Goal: Contribute content

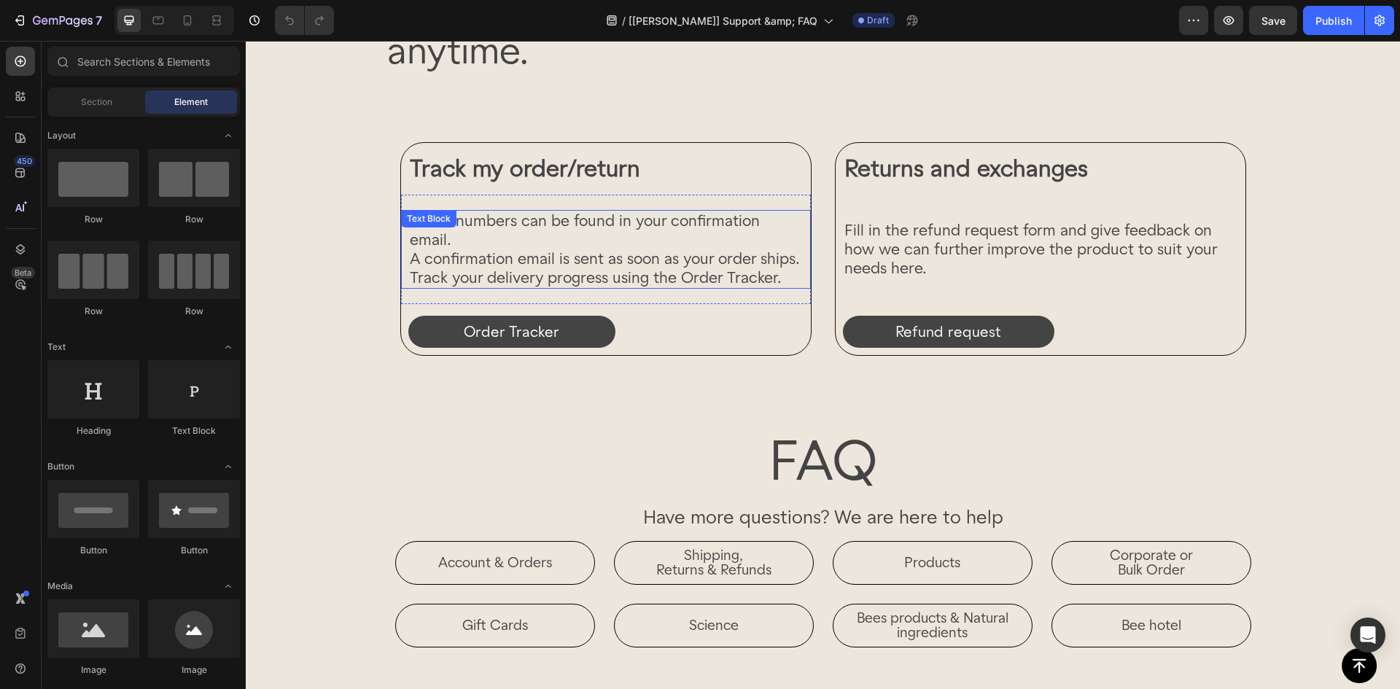
scroll to position [365, 0]
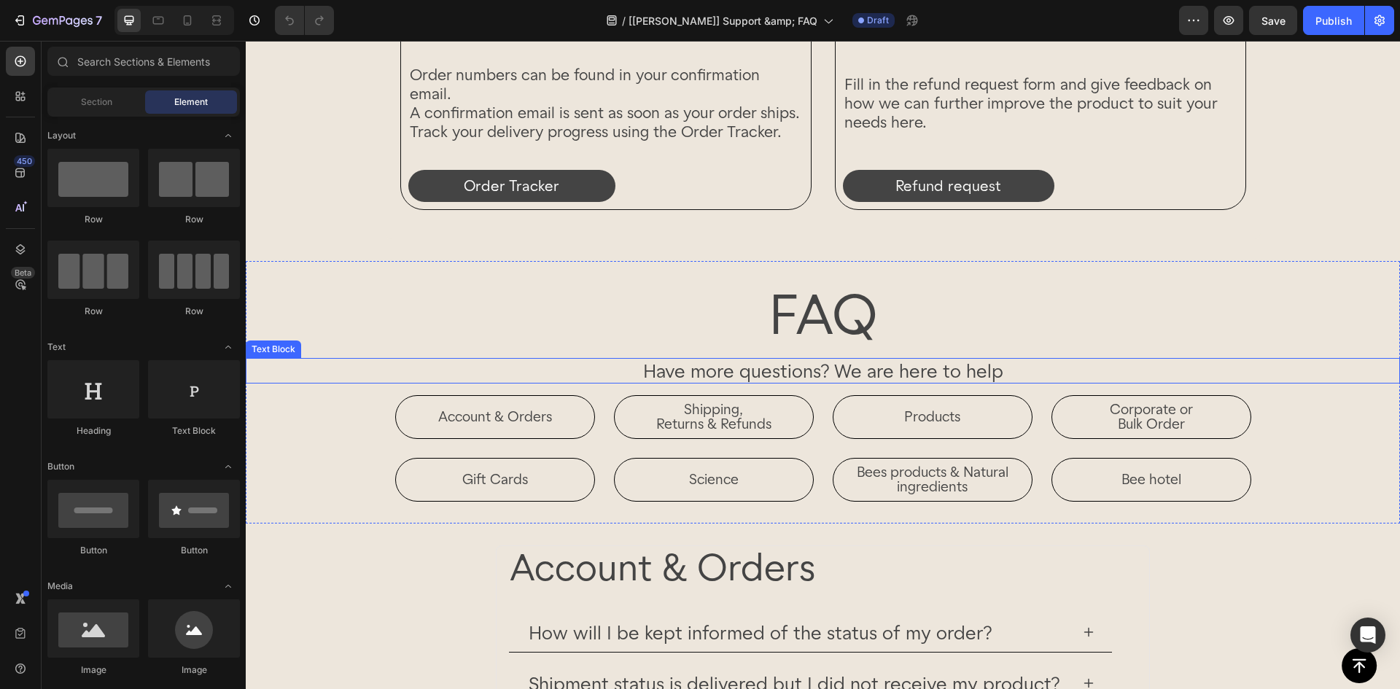
click at [740, 365] on p "Have more questions? We are here to help" at bounding box center [822, 371] width 1151 height 23
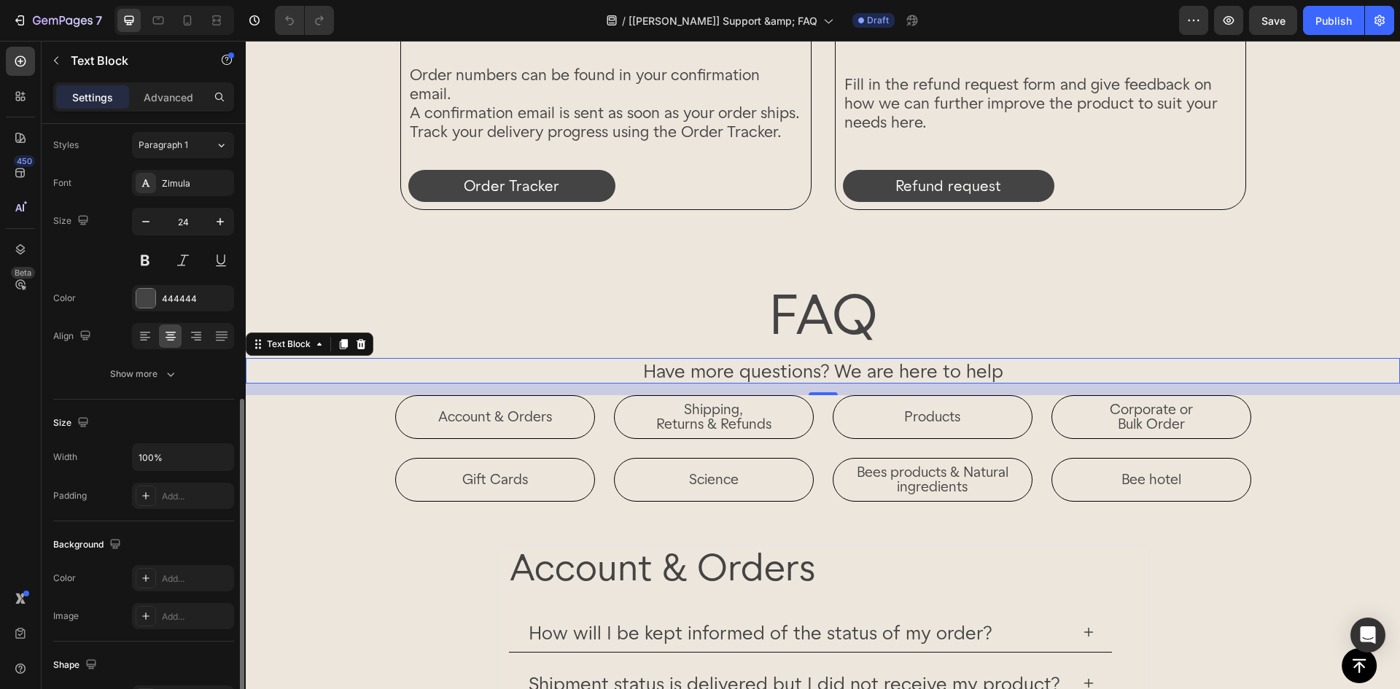
scroll to position [257, 0]
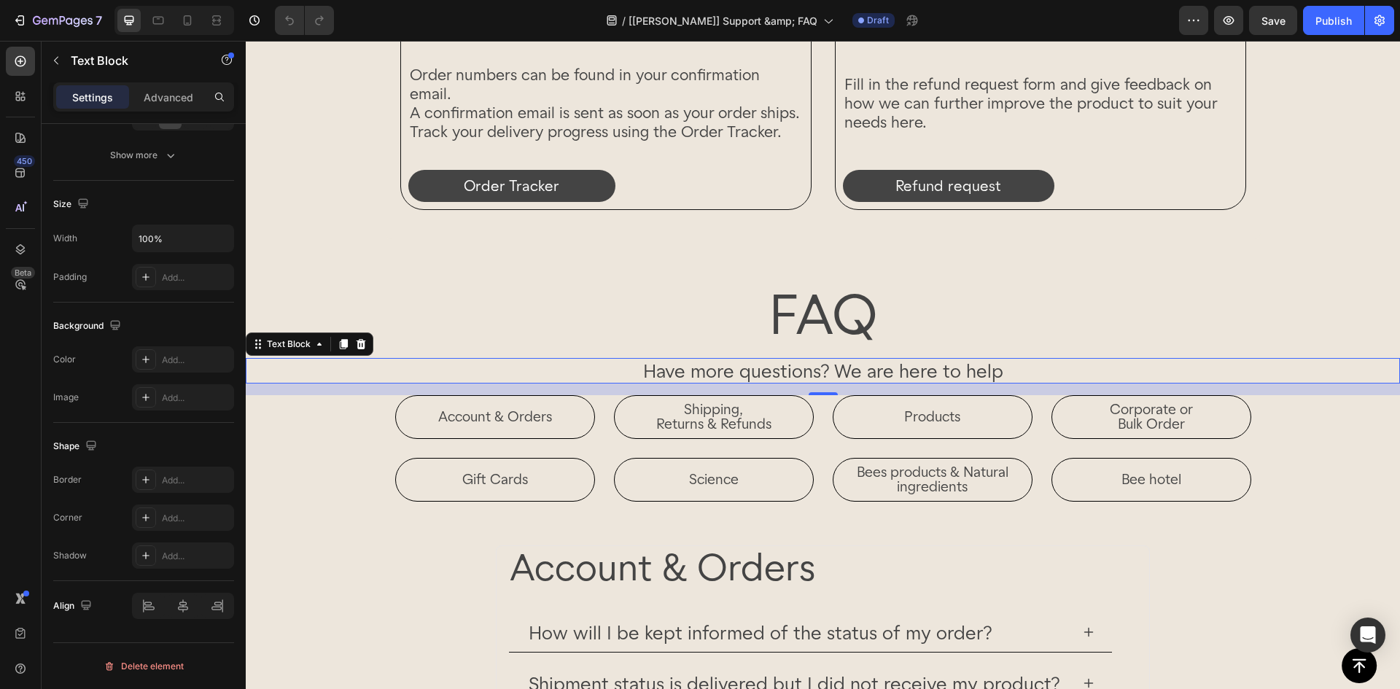
click at [396, 370] on p "Have more questions? We are here to help" at bounding box center [822, 371] width 1151 height 23
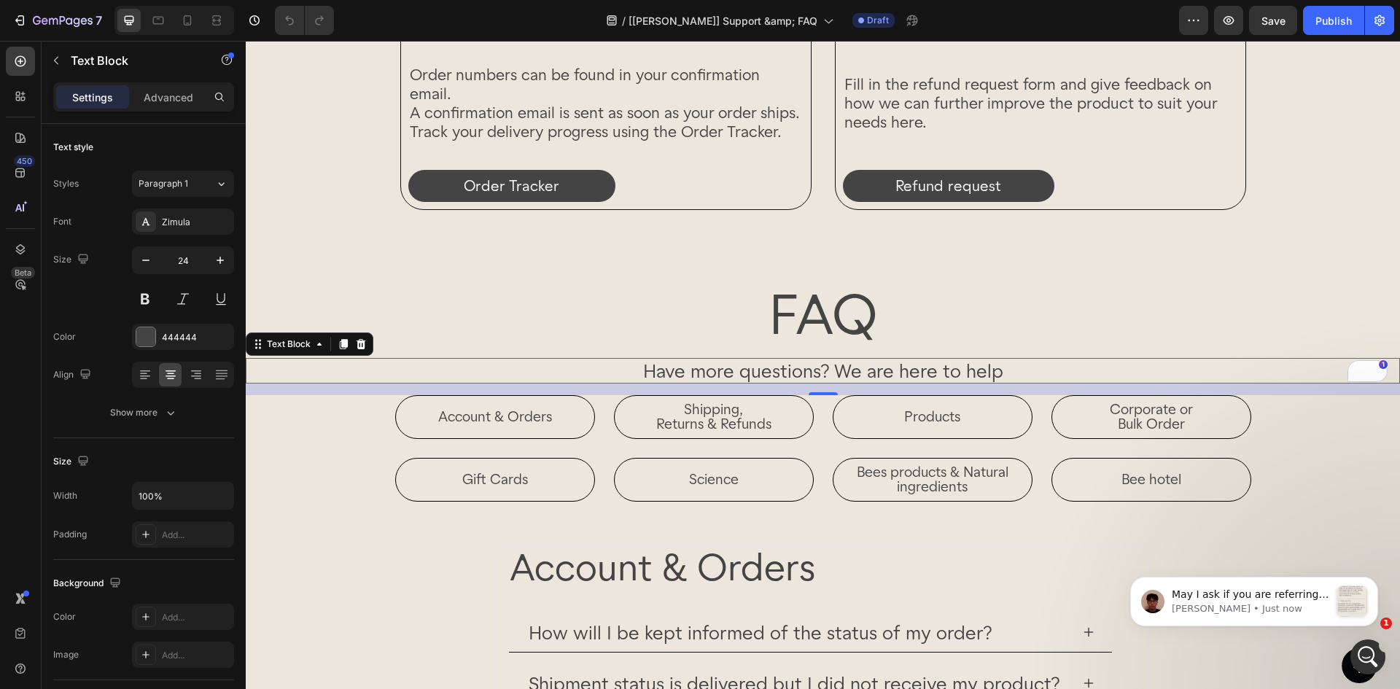
scroll to position [0, 0]
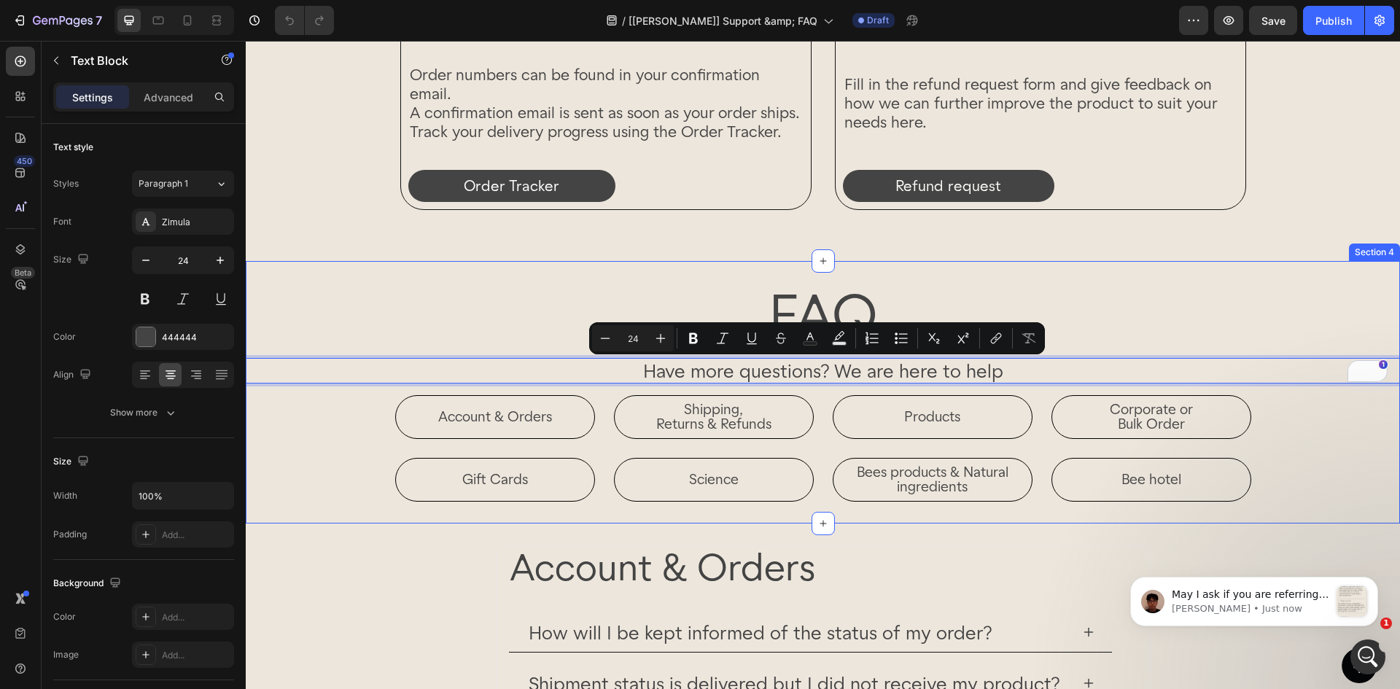
drag, startPoint x: 632, startPoint y: 371, endPoint x: 1165, endPoint y: 389, distance: 533.4
click at [1165, 389] on div "FAQ Heading Have more questions? We are here to help Text Block 16 Account & Or…" at bounding box center [823, 392] width 1154 height 219
copy p "Have more questions? We are here to help"
click at [507, 337] on h2 "FAQ" at bounding box center [823, 314] width 1154 height 63
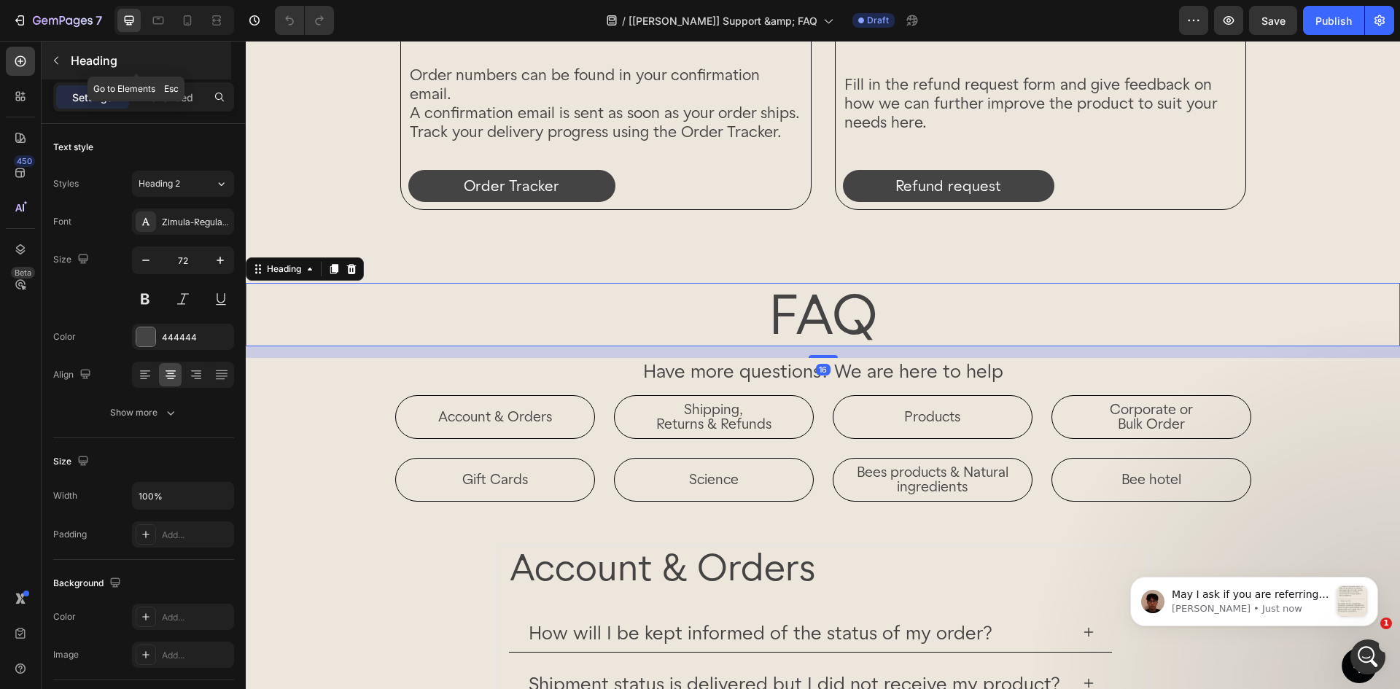
click at [56, 64] on icon "button" at bounding box center [56, 61] width 12 height 12
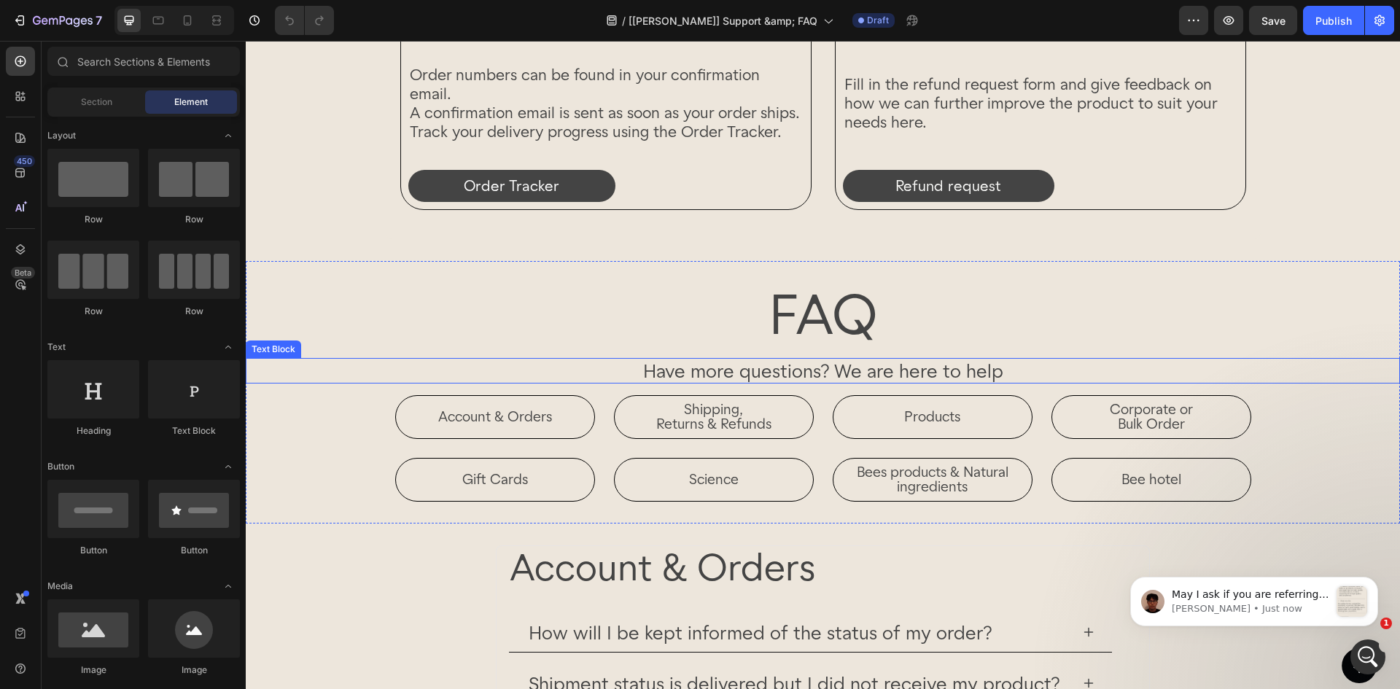
click at [540, 374] on p "Have more questions? We are here to help" at bounding box center [822, 371] width 1151 height 23
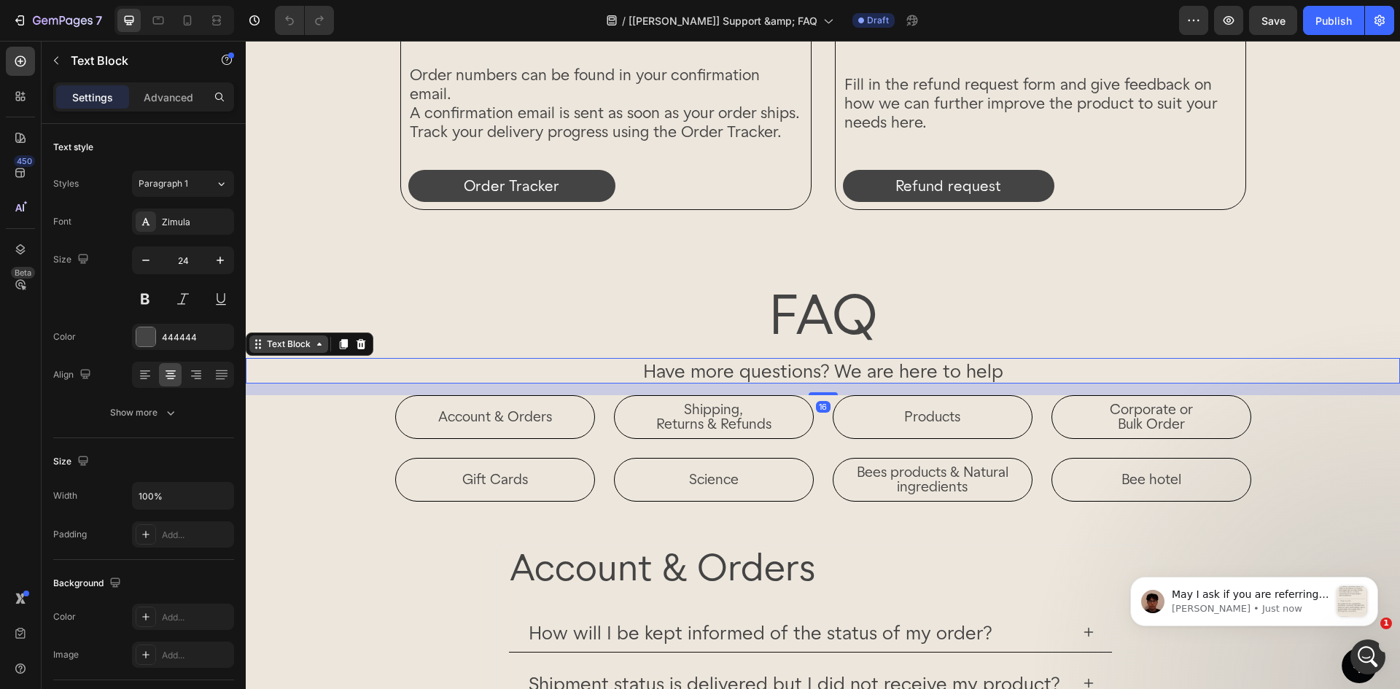
click at [301, 339] on div "Text Block" at bounding box center [289, 344] width 50 height 13
click at [57, 56] on icon "button" at bounding box center [56, 61] width 12 height 12
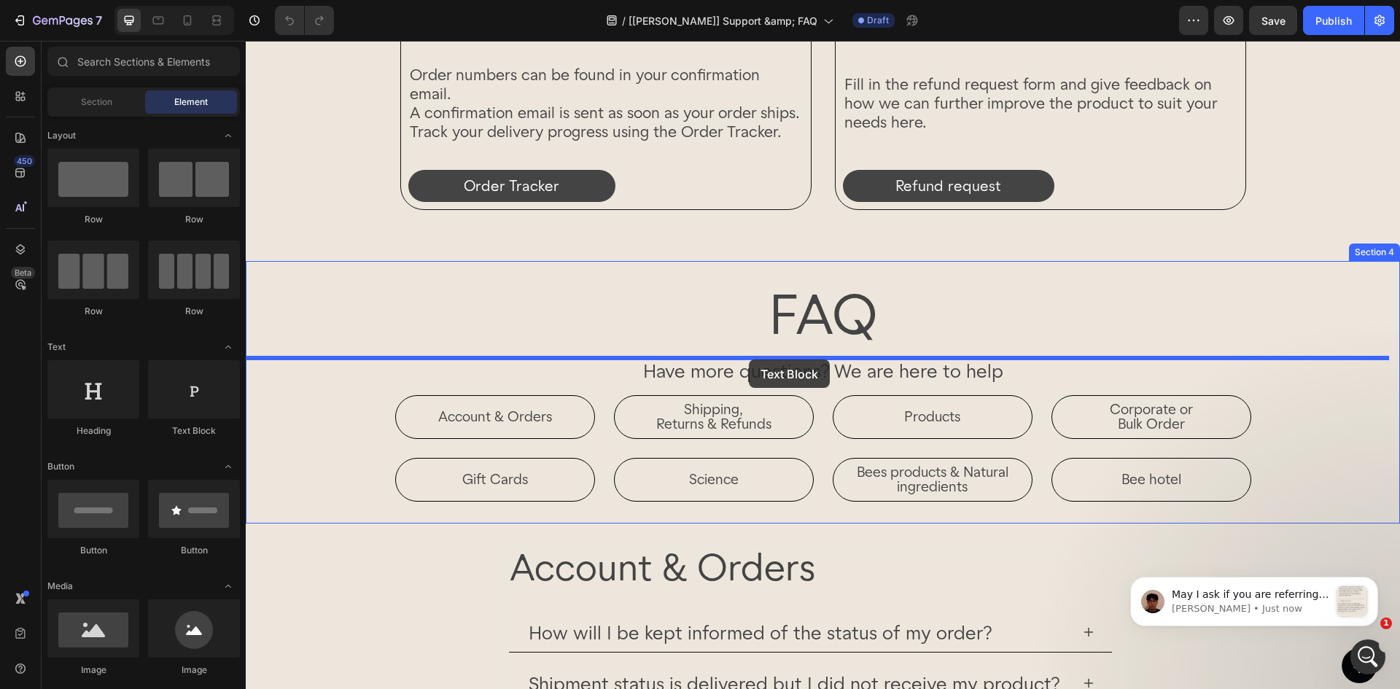
drag, startPoint x: 444, startPoint y: 442, endPoint x: 749, endPoint y: 360, distance: 315.8
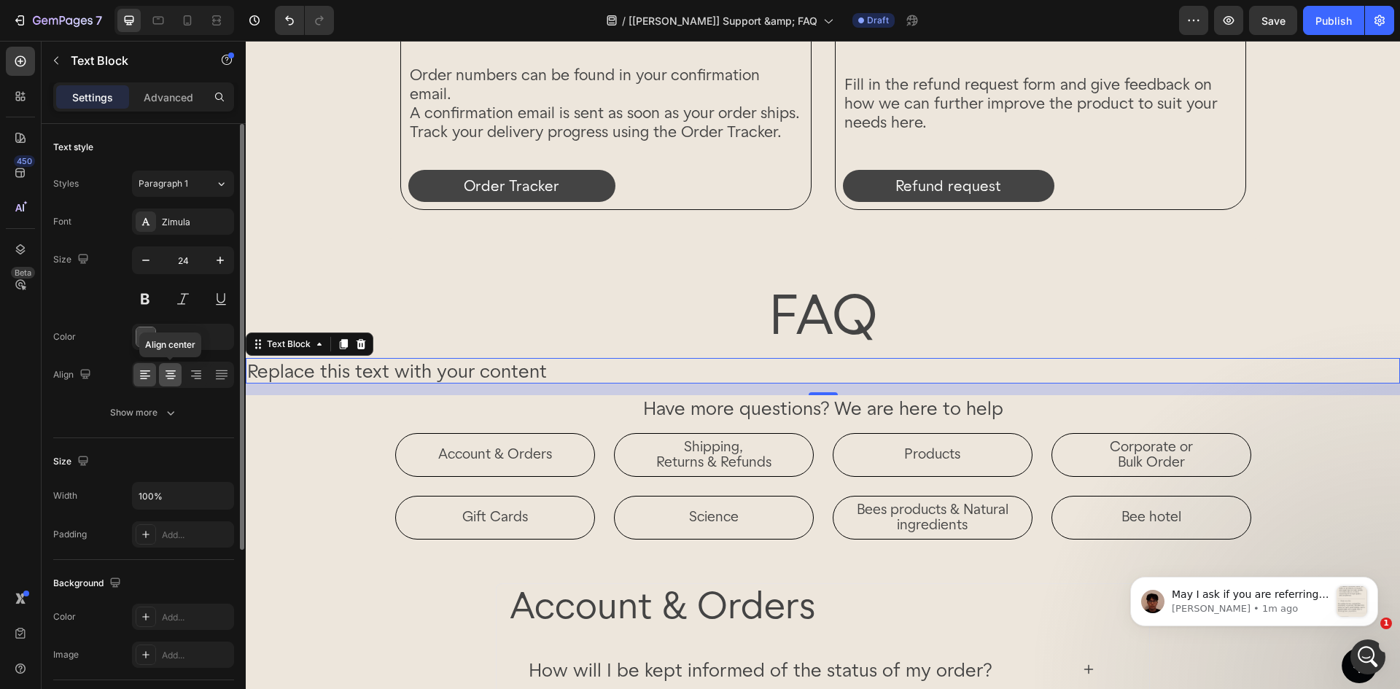
click at [160, 381] on div at bounding box center [170, 374] width 23 height 23
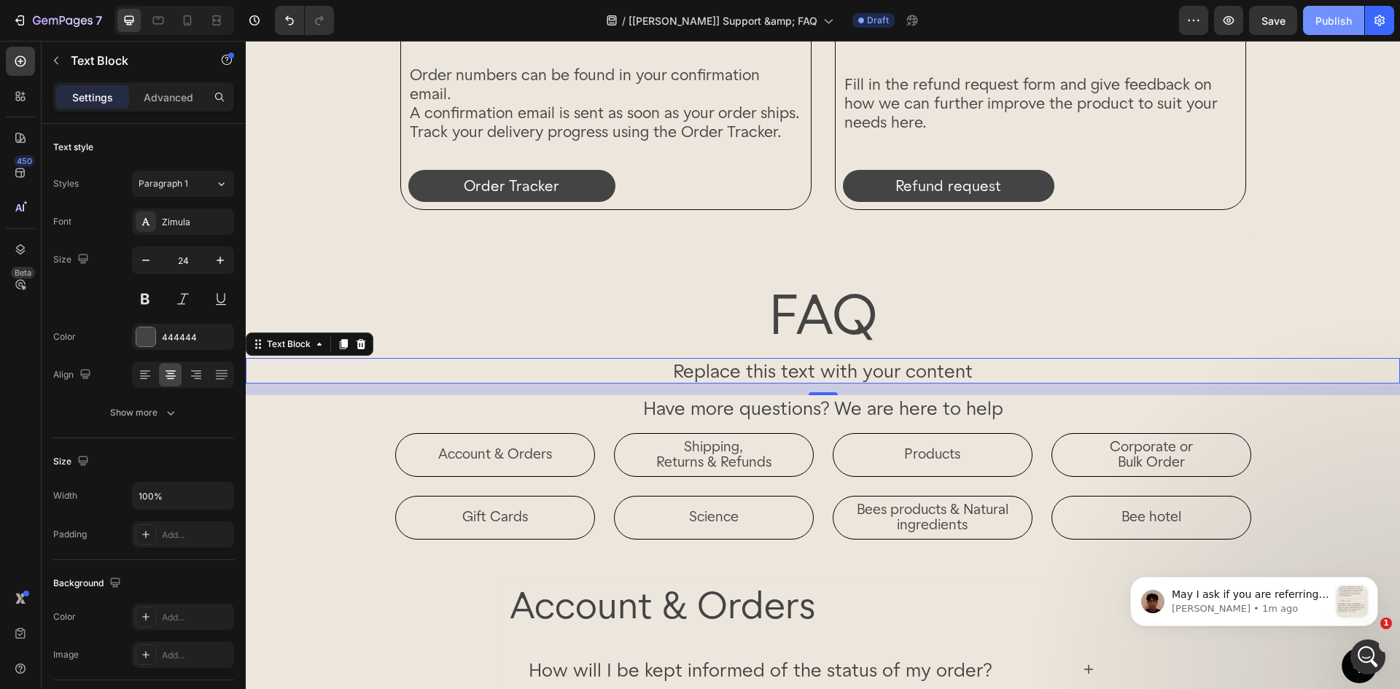
click at [1337, 20] on div "Publish" at bounding box center [1334, 20] width 36 height 15
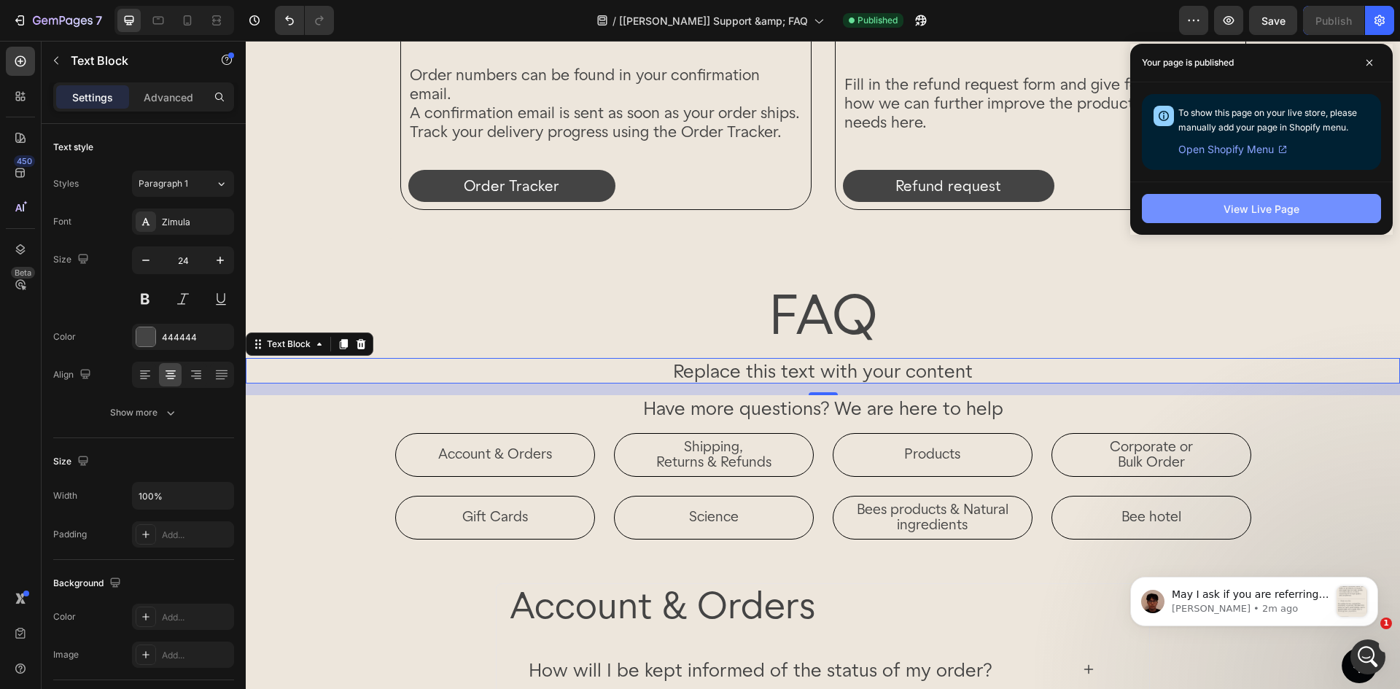
click at [1195, 219] on button "View Live Page" at bounding box center [1261, 208] width 239 height 29
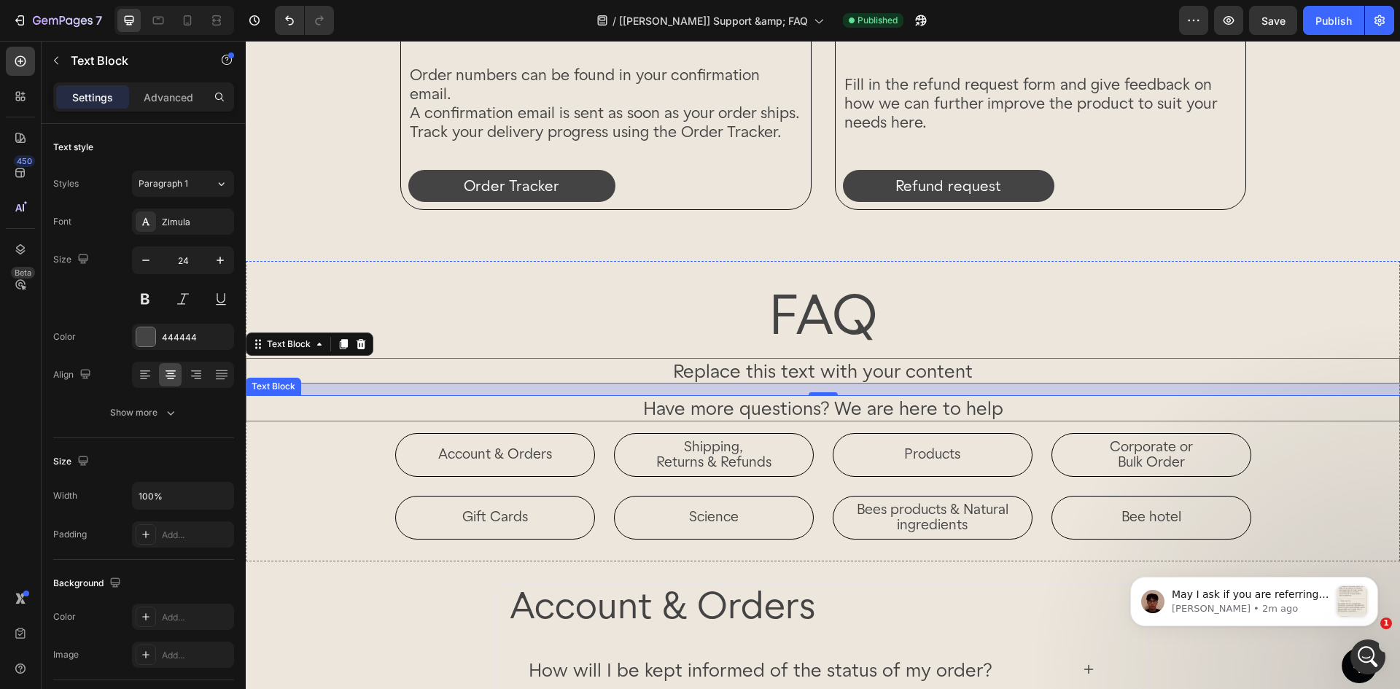
click at [487, 400] on p "Have more questions? We are here to help" at bounding box center [822, 408] width 1151 height 23
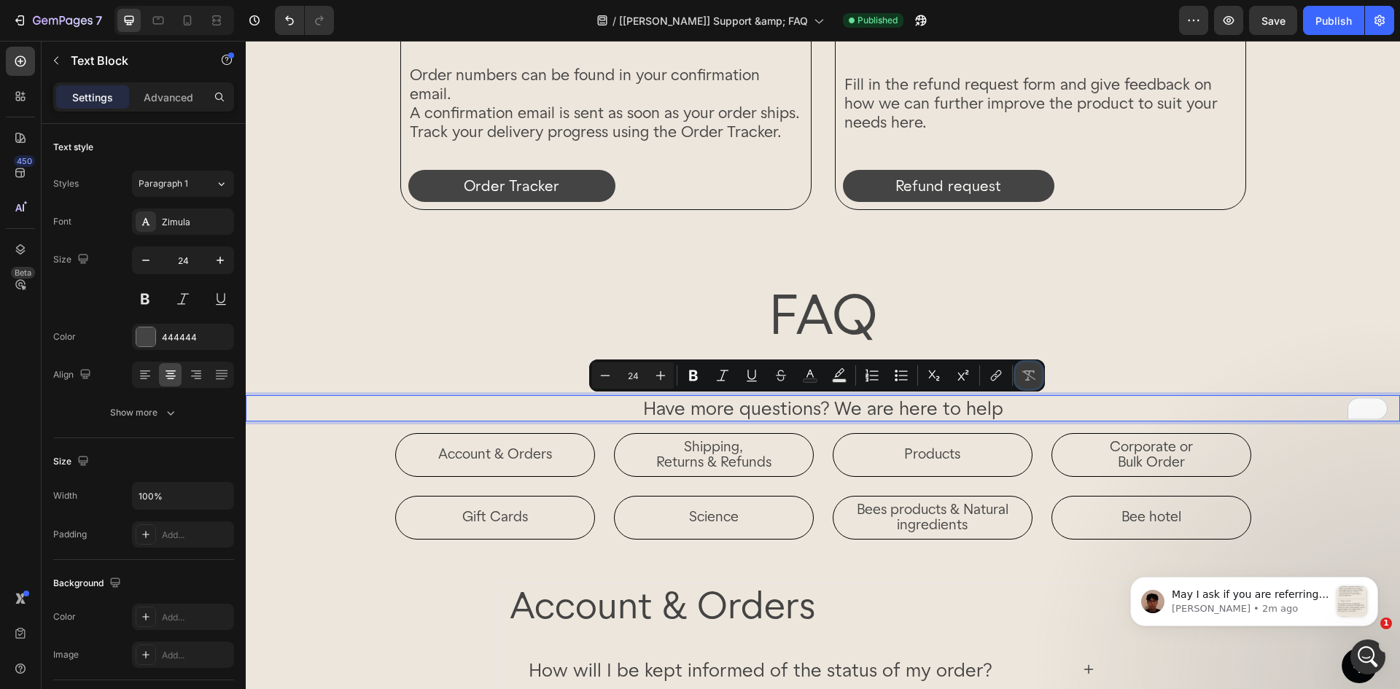
click at [1033, 375] on icon "Editor contextual toolbar" at bounding box center [1029, 375] width 15 height 15
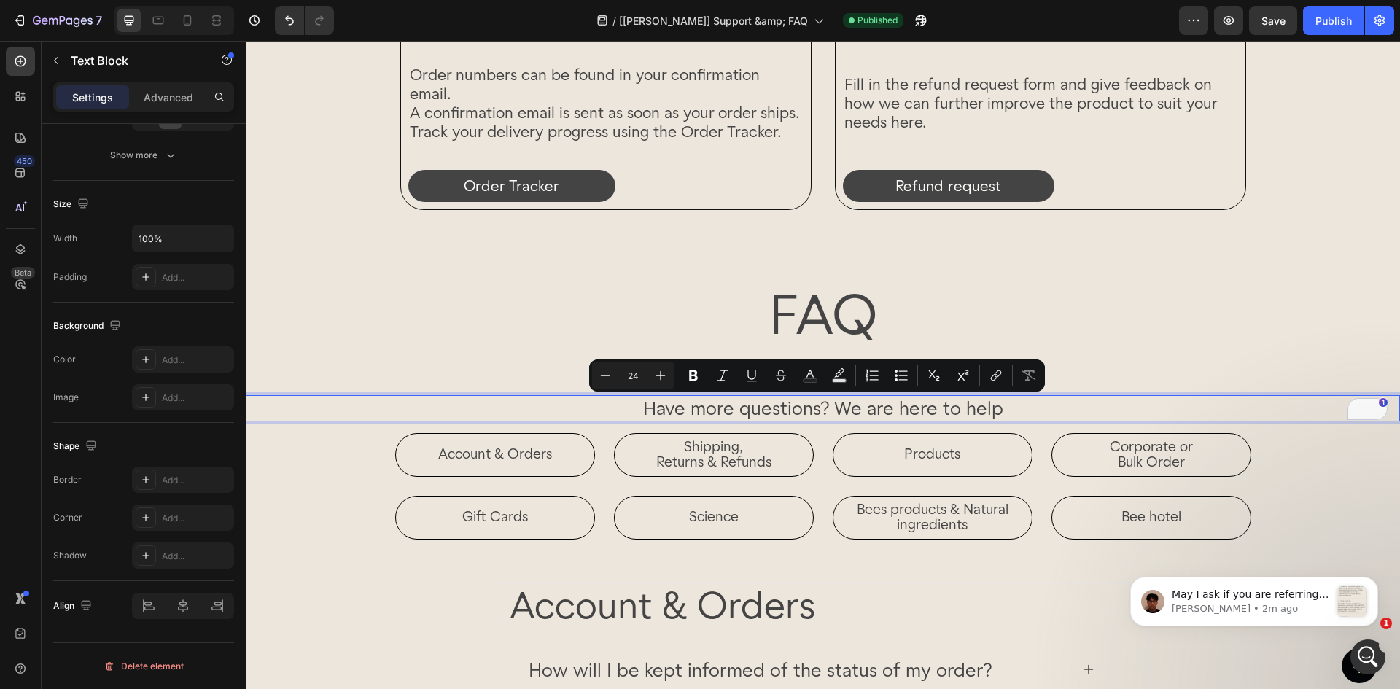
click at [632, 403] on p "Have more questions? We are here to help" at bounding box center [822, 408] width 1151 height 23
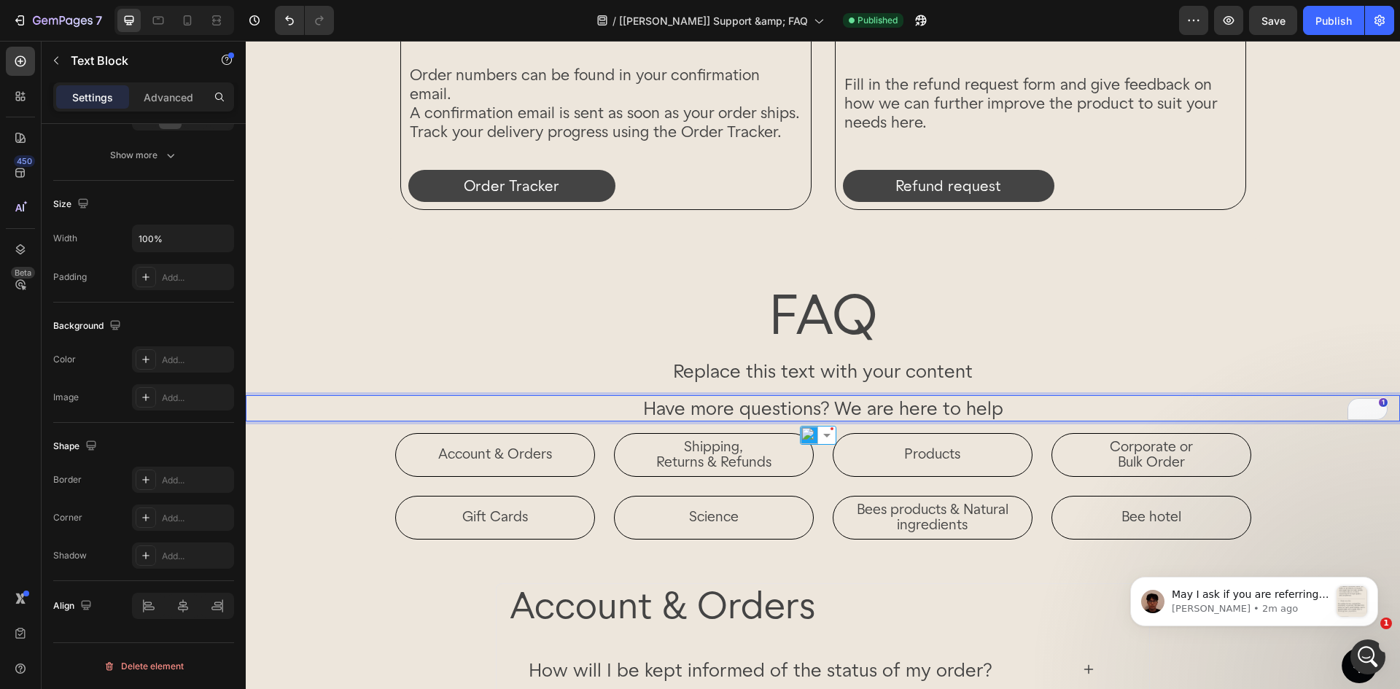
copy p "Have more questions? We are here to help"
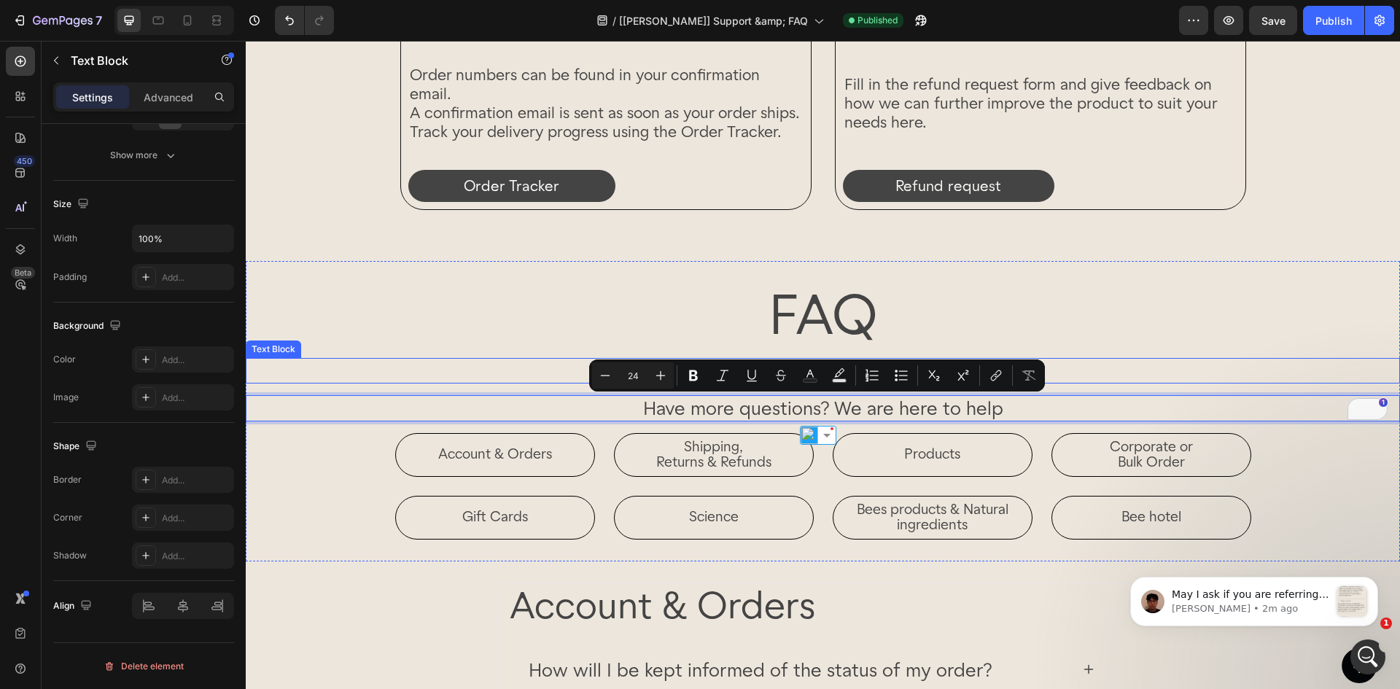
click at [546, 365] on div "Replace this text with your content" at bounding box center [823, 371] width 1154 height 26
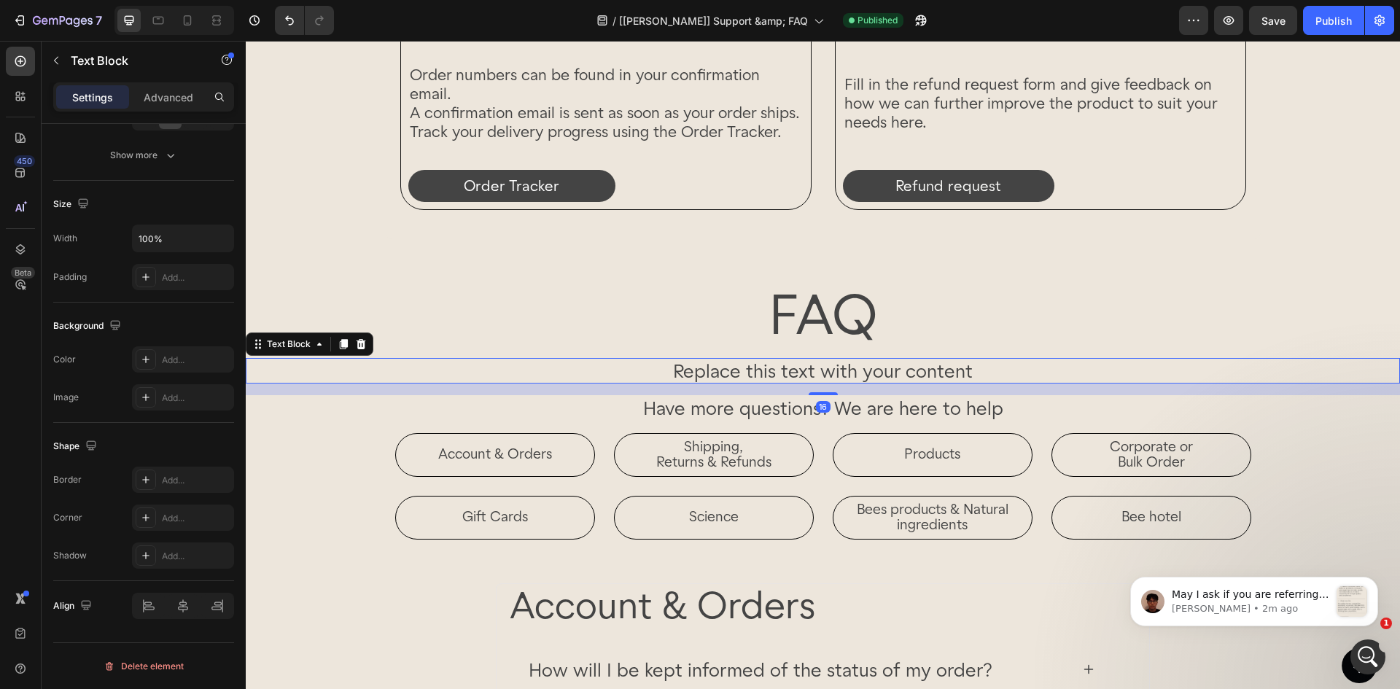
click at [567, 368] on div "Replace this text with your content" at bounding box center [823, 371] width 1154 height 26
click at [1321, 31] on button "Publish" at bounding box center [1333, 20] width 61 height 29
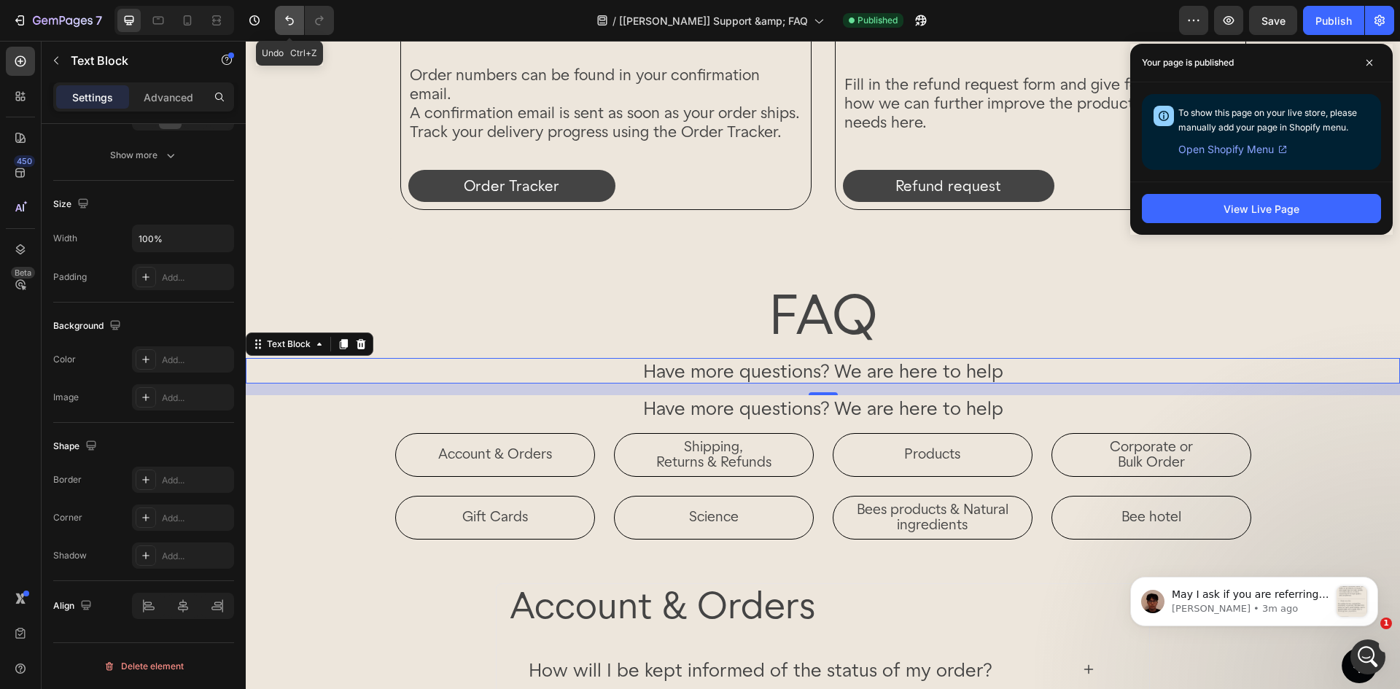
click at [287, 12] on button "Undo/Redo" at bounding box center [289, 20] width 29 height 29
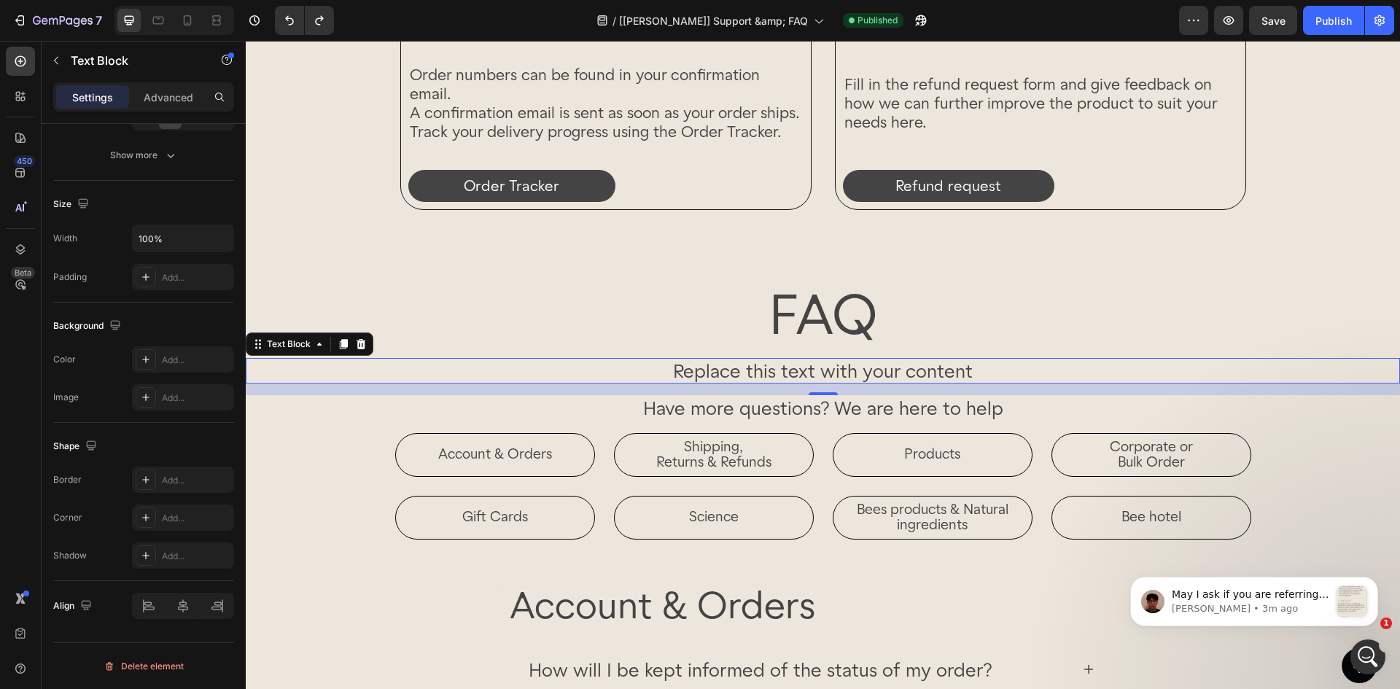
click at [975, 372] on div "Replace this text with your content" at bounding box center [823, 371] width 1154 height 26
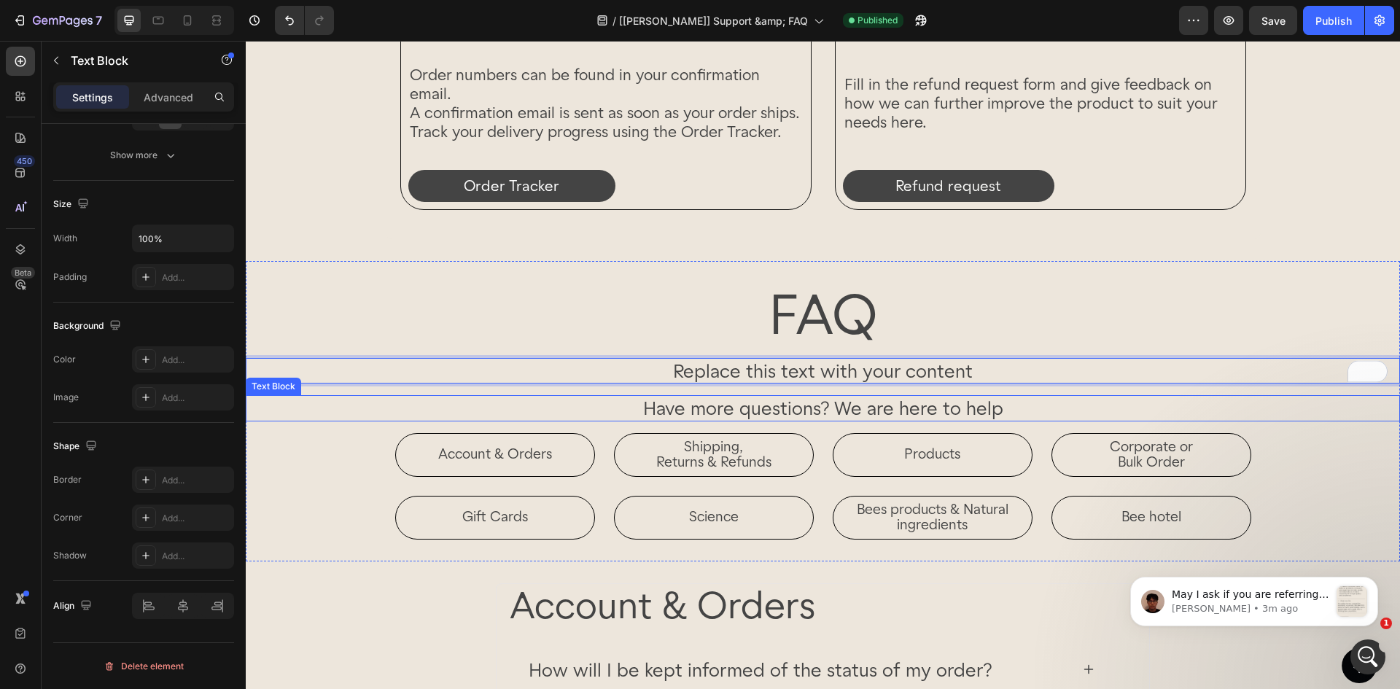
click at [1003, 403] on p "Have more questions? We are here to help" at bounding box center [822, 408] width 1151 height 23
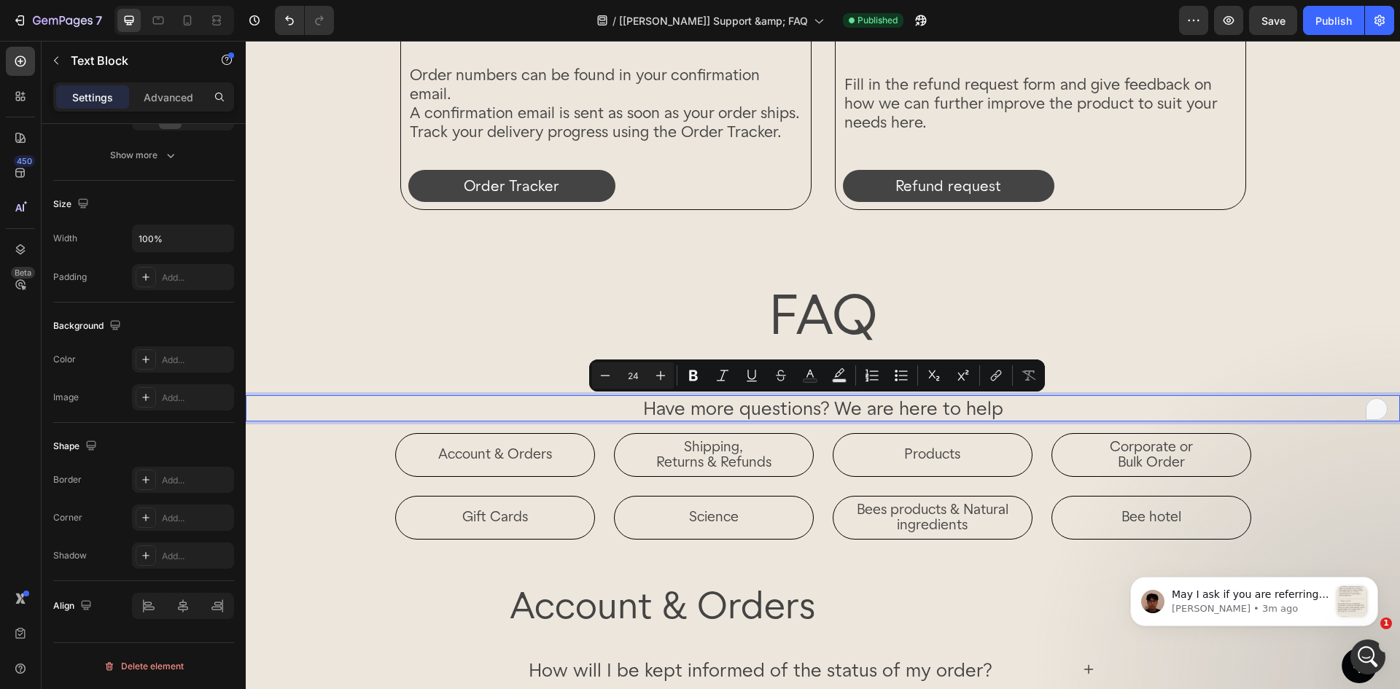
click at [1003, 406] on p "Have more questions? We are here to help" at bounding box center [822, 408] width 1151 height 23
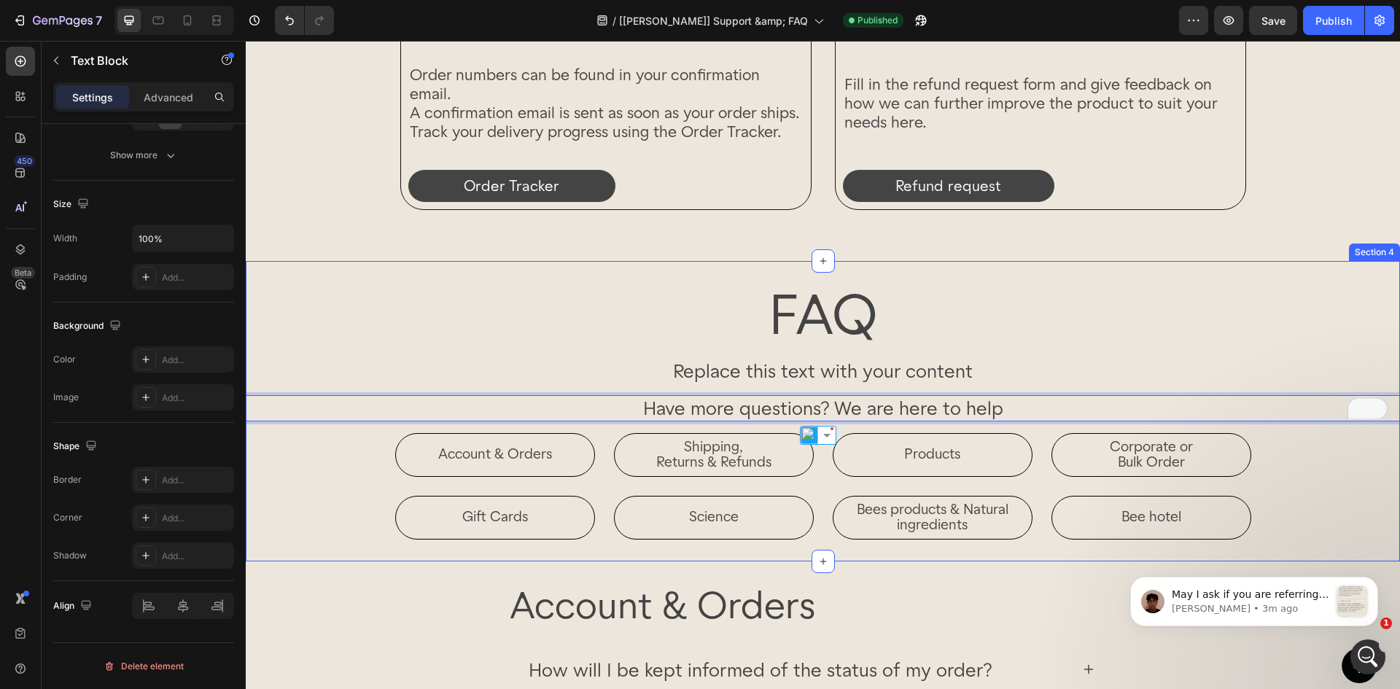
click at [984, 376] on p "Replace this text with your content" at bounding box center [822, 371] width 1151 height 23
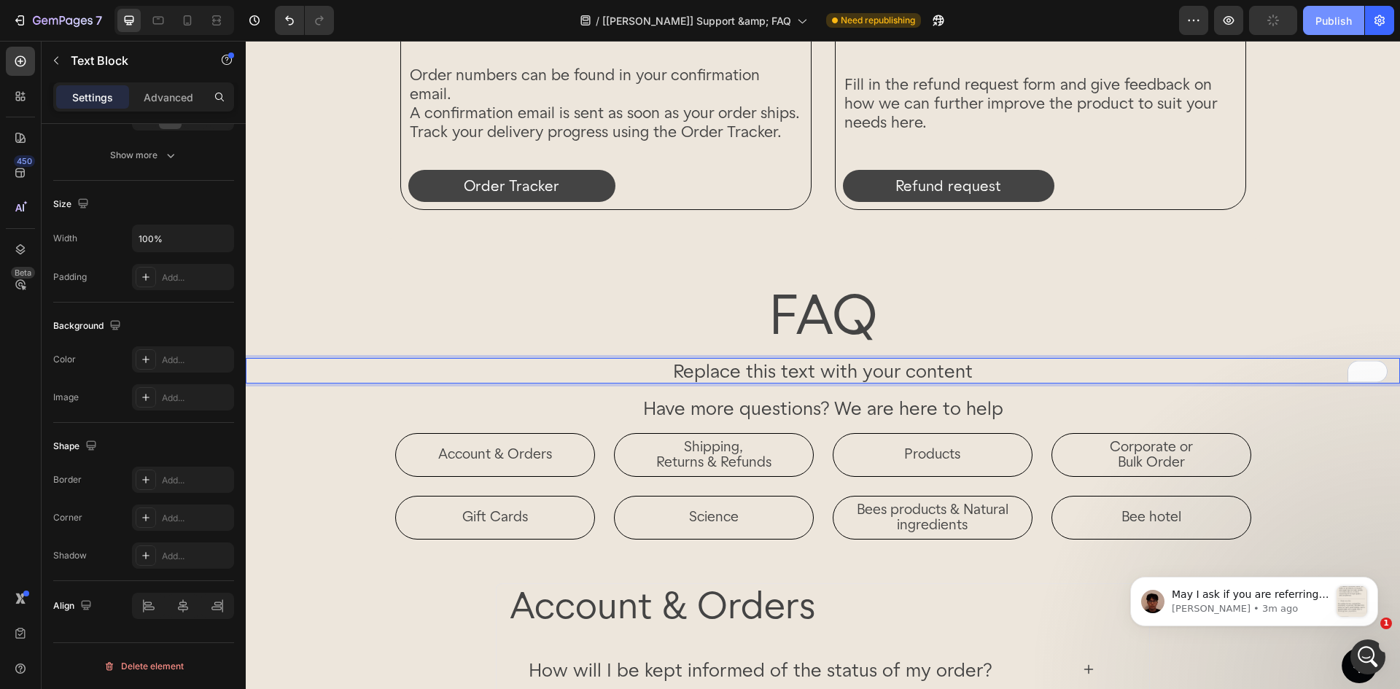
click at [1321, 19] on div "Publish" at bounding box center [1334, 20] width 36 height 15
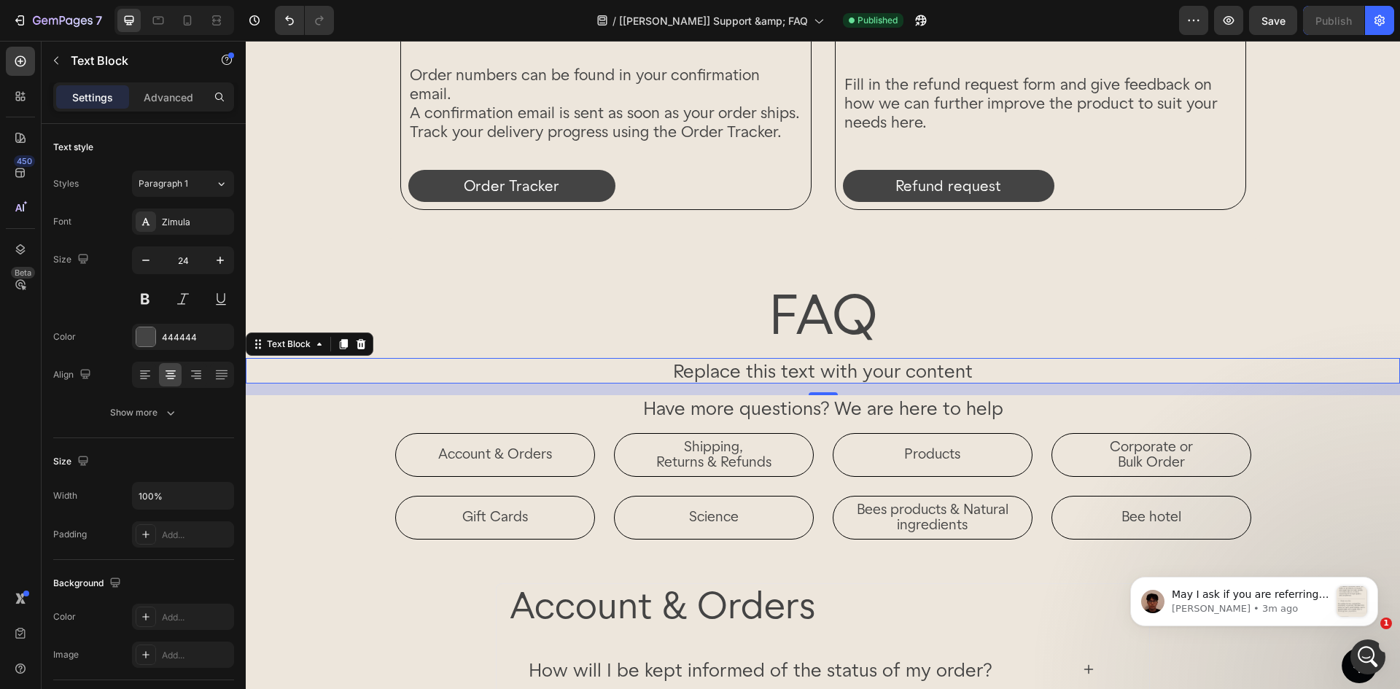
scroll to position [257, 0]
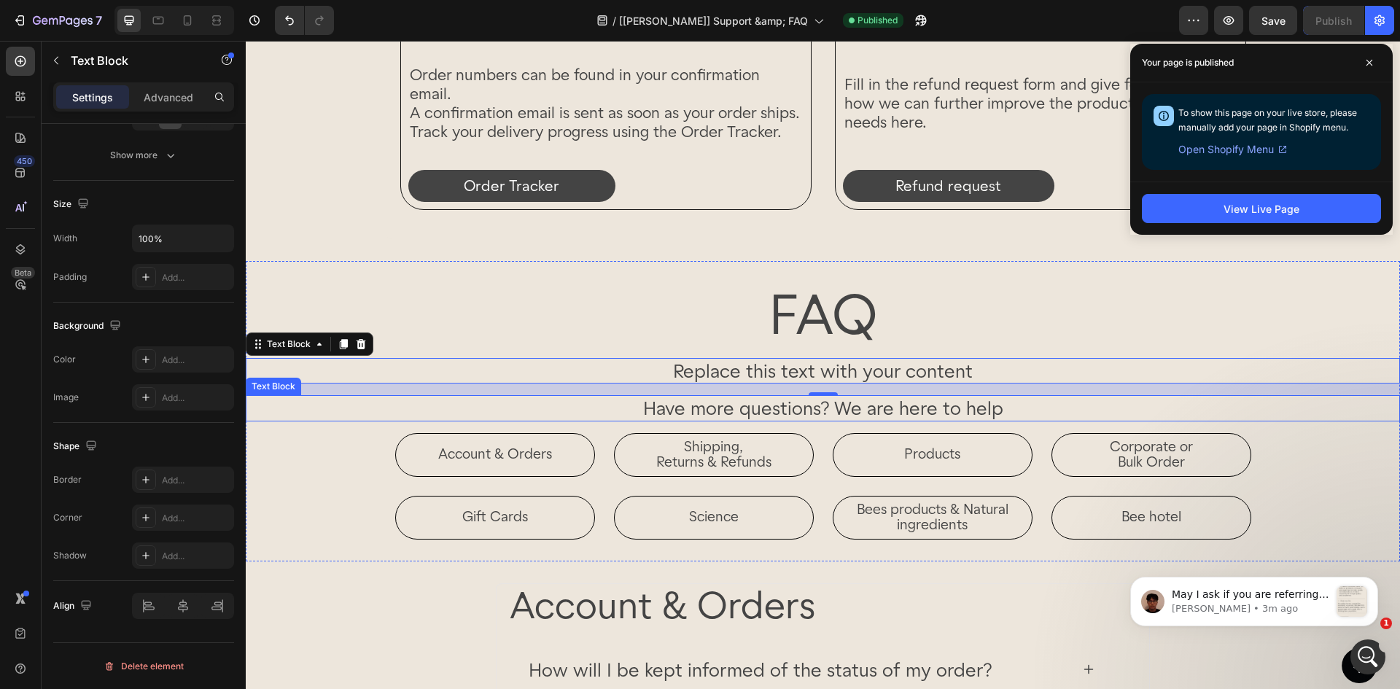
click at [998, 409] on p "Have more questions? We are here to help" at bounding box center [822, 408] width 1151 height 23
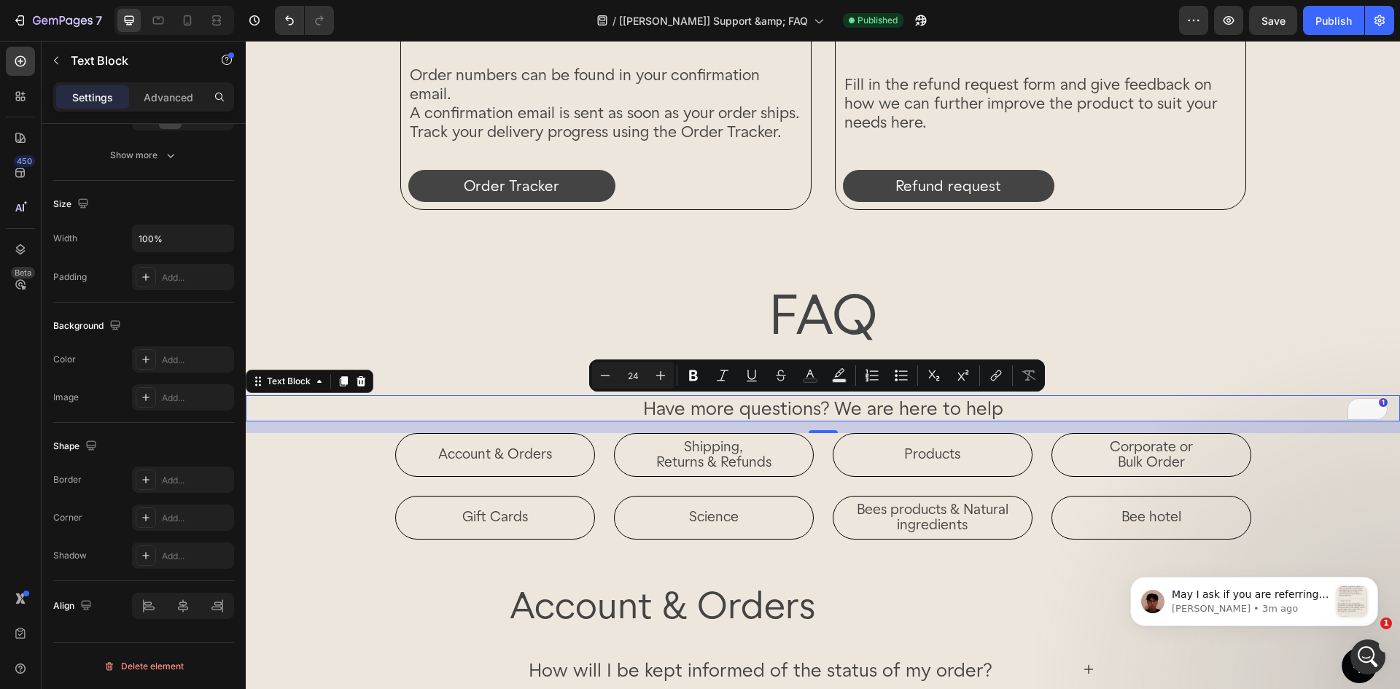
click at [1003, 412] on p "Have more questions? We are here to help" at bounding box center [822, 408] width 1151 height 23
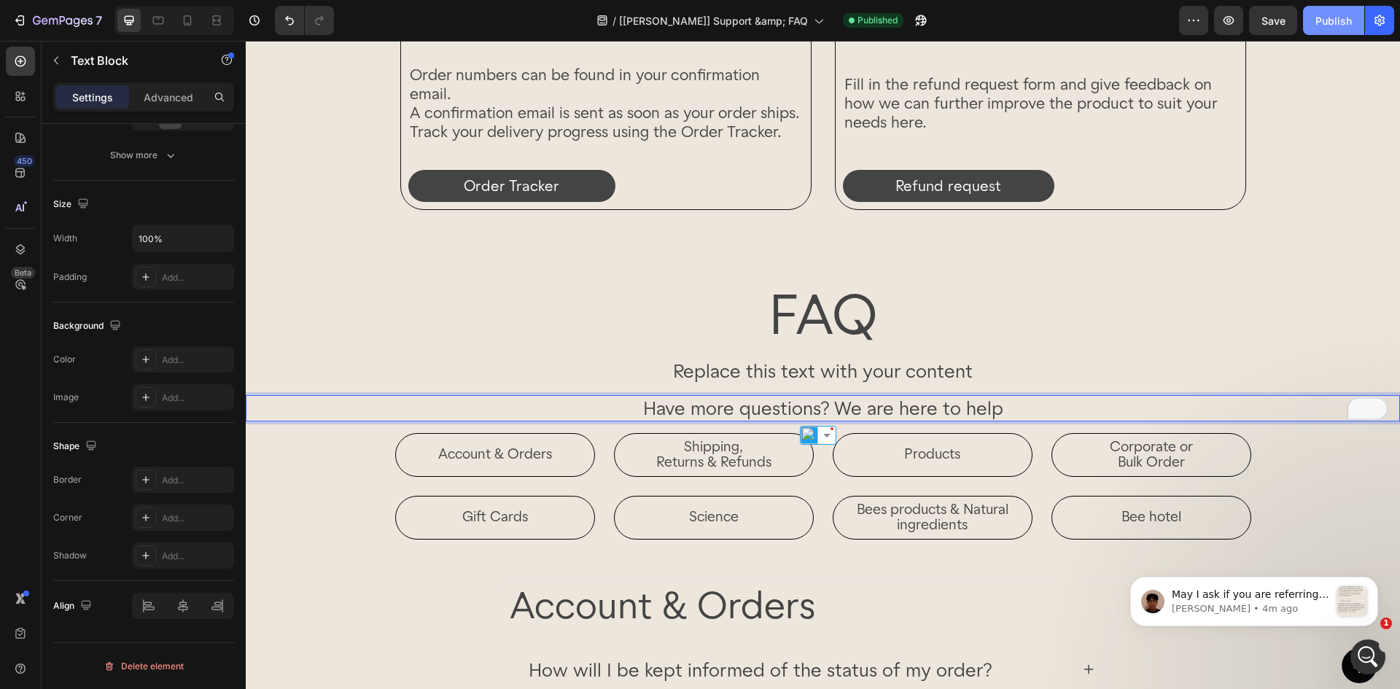
click at [1328, 24] on div "Publish" at bounding box center [1334, 20] width 36 height 15
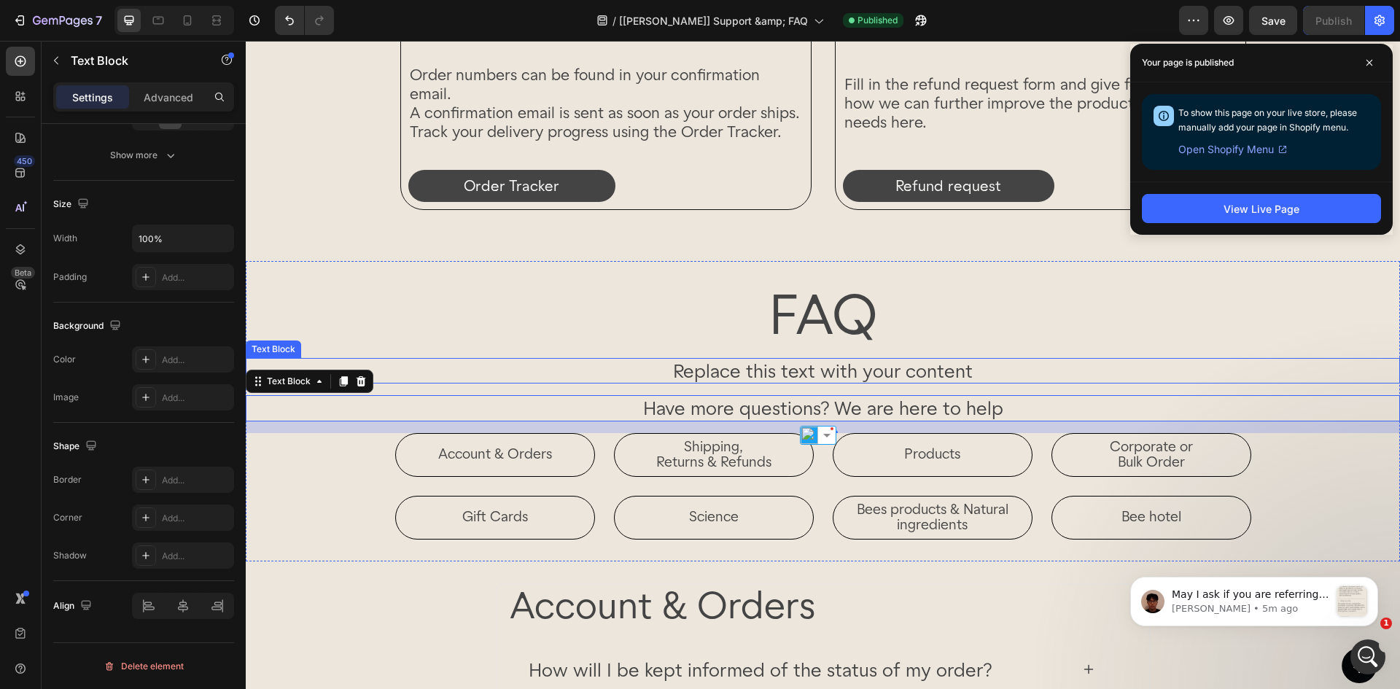
click at [529, 378] on p "Replace this text with your content" at bounding box center [822, 371] width 1151 height 23
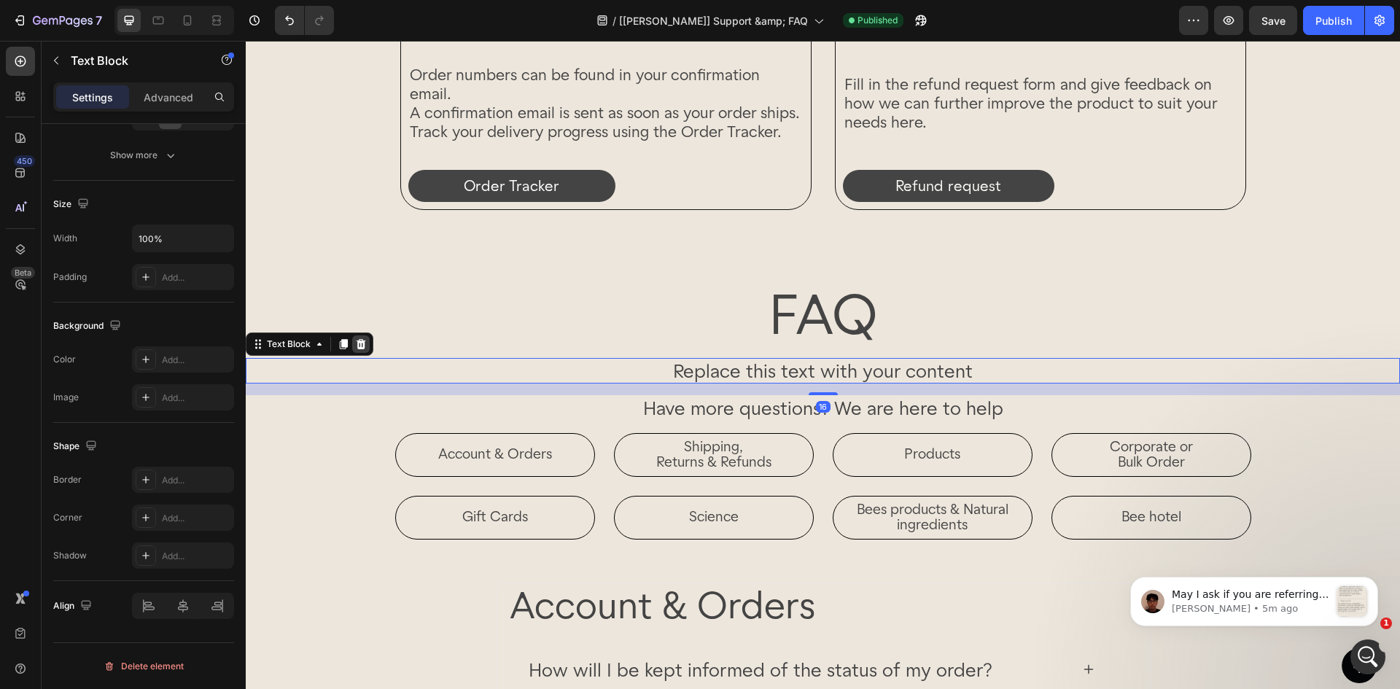
click at [360, 350] on icon at bounding box center [361, 344] width 12 height 12
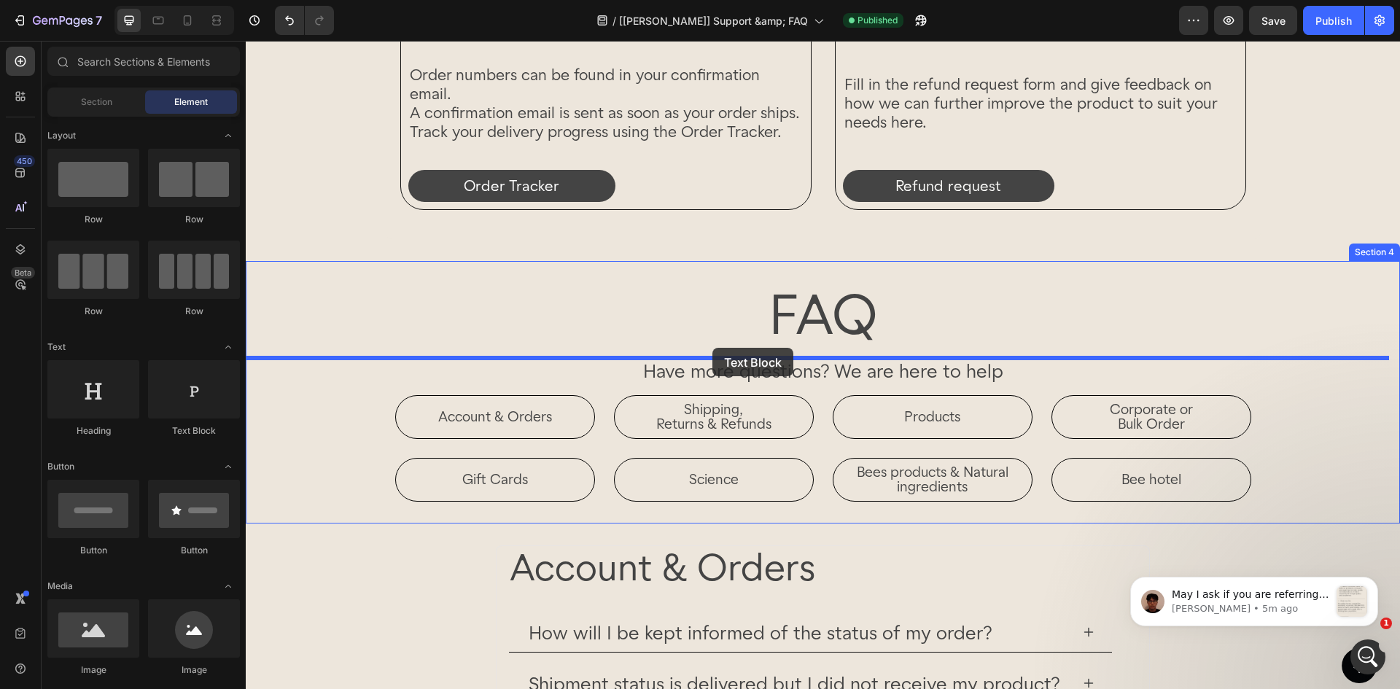
drag, startPoint x: 449, startPoint y: 357, endPoint x: 713, endPoint y: 348, distance: 264.1
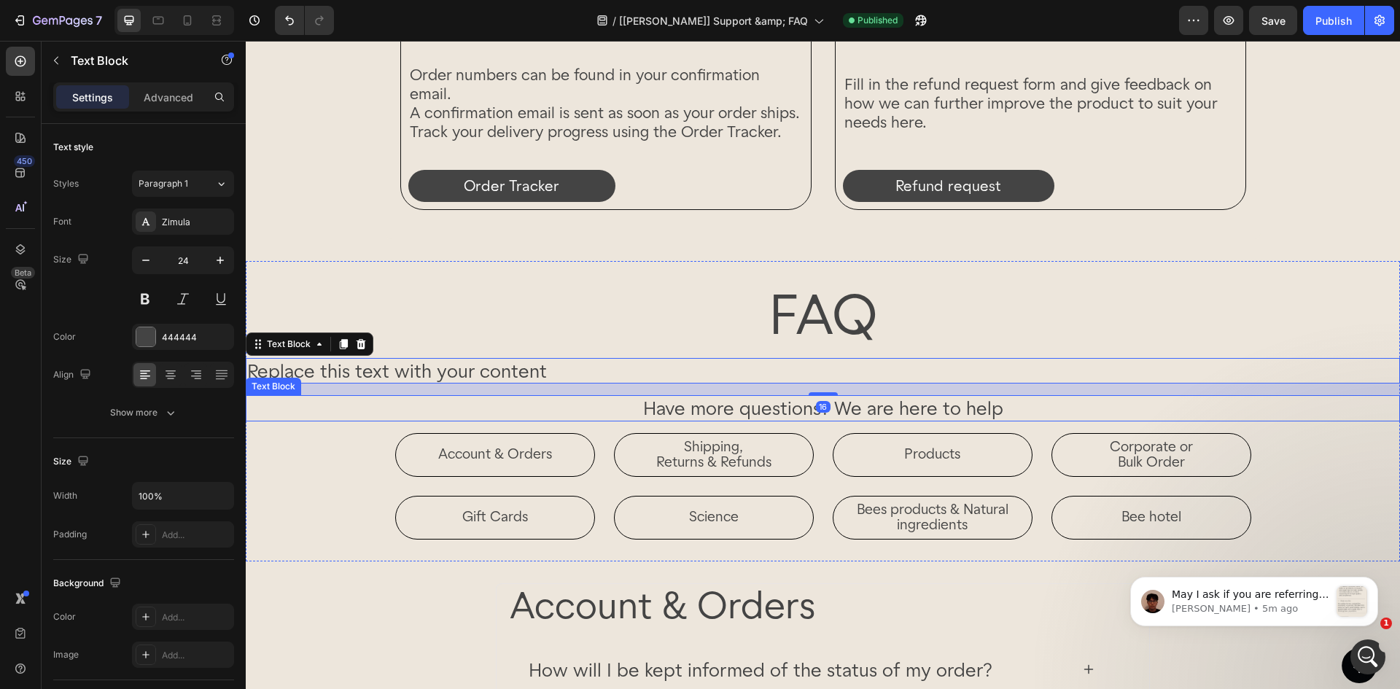
click at [597, 405] on p "Have more questions? We are here to help" at bounding box center [822, 408] width 1151 height 23
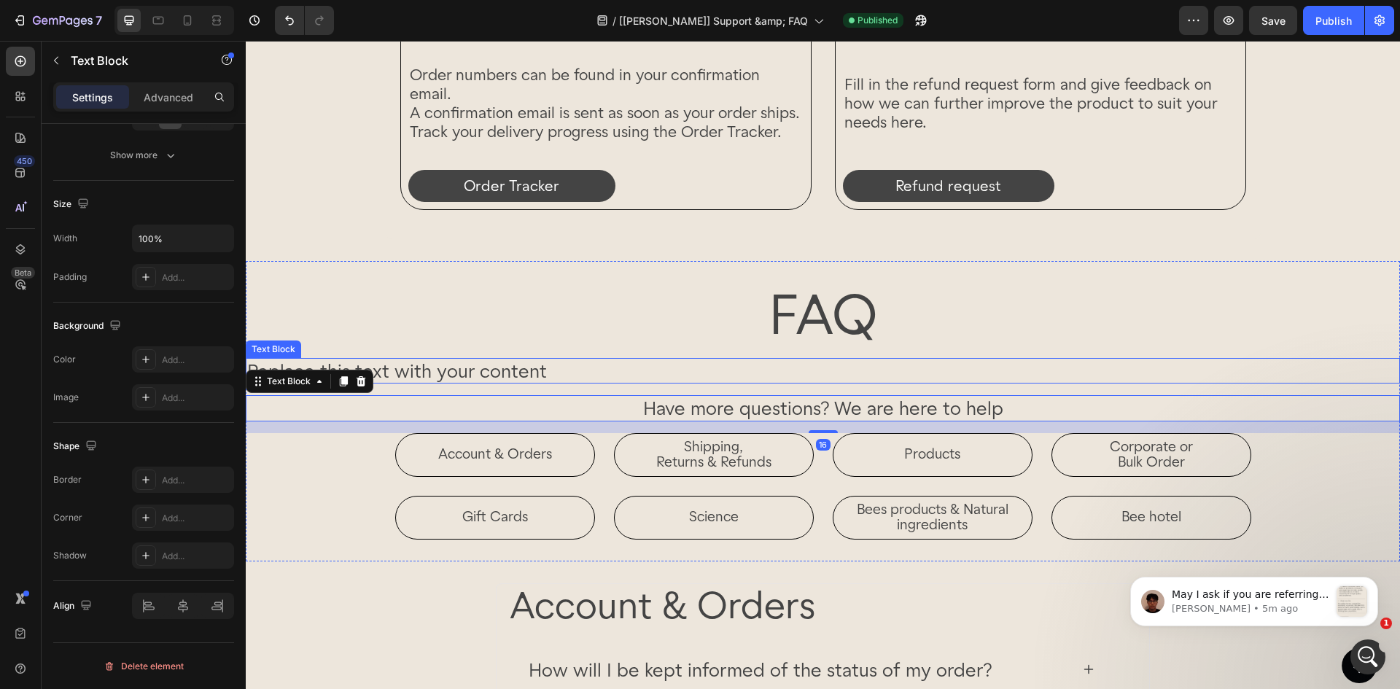
click at [615, 373] on div "Replace this text with your content" at bounding box center [823, 371] width 1154 height 26
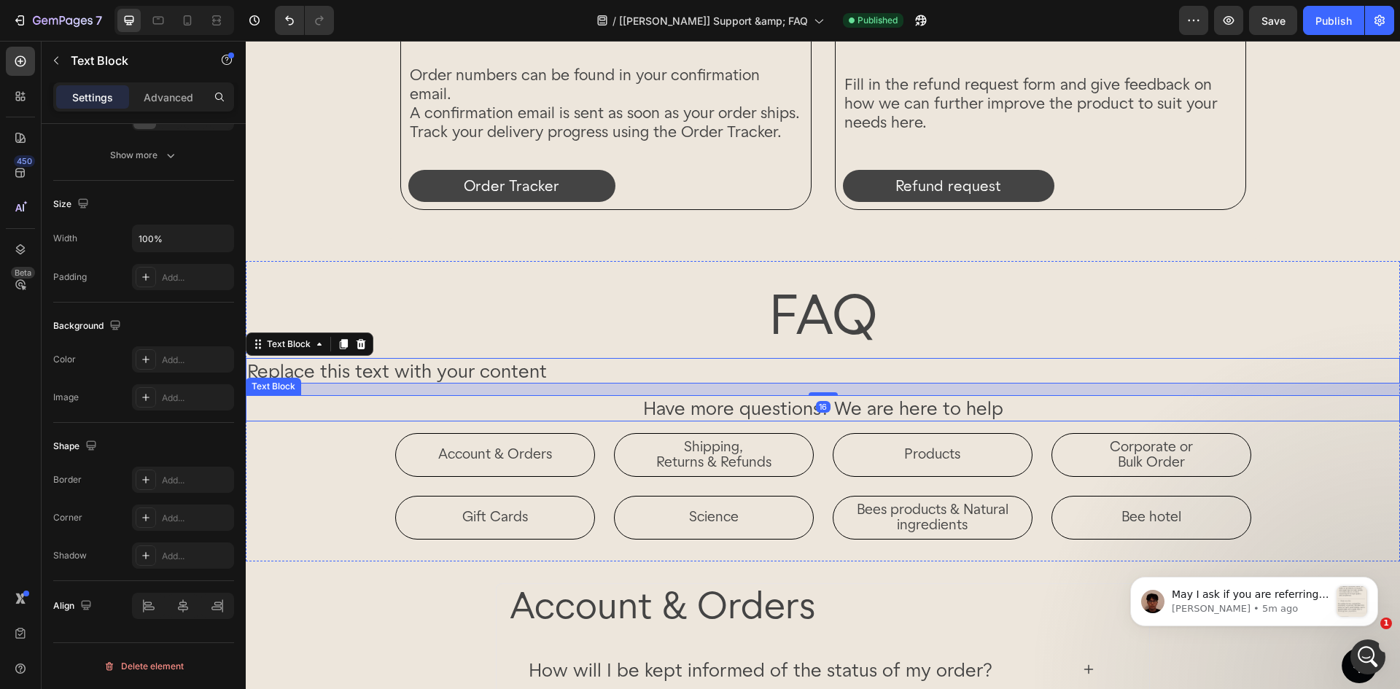
click at [646, 400] on p "Have more questions? We are here to help" at bounding box center [822, 408] width 1151 height 23
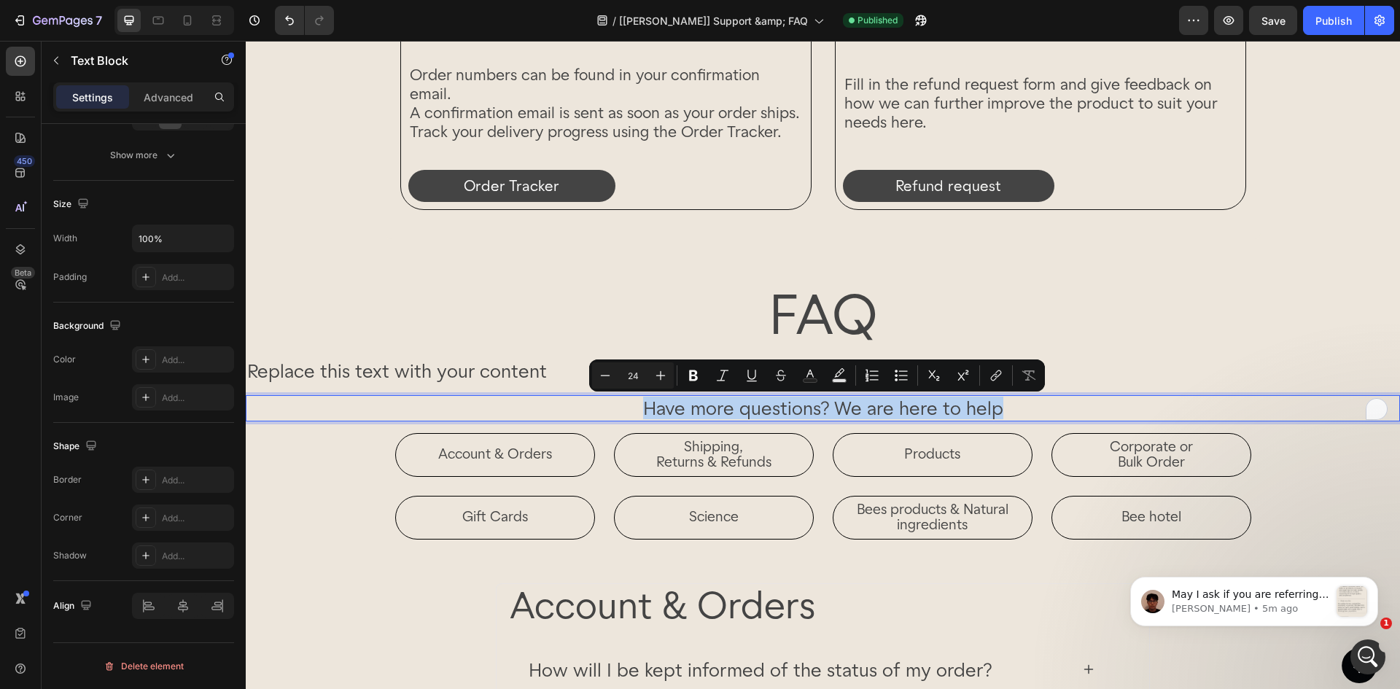
drag, startPoint x: 637, startPoint y: 410, endPoint x: 1000, endPoint y: 417, distance: 363.2
click at [1000, 417] on p "Have more questions? We are here to help" at bounding box center [822, 408] width 1151 height 23
copy p "Have more questions? We are here to help"
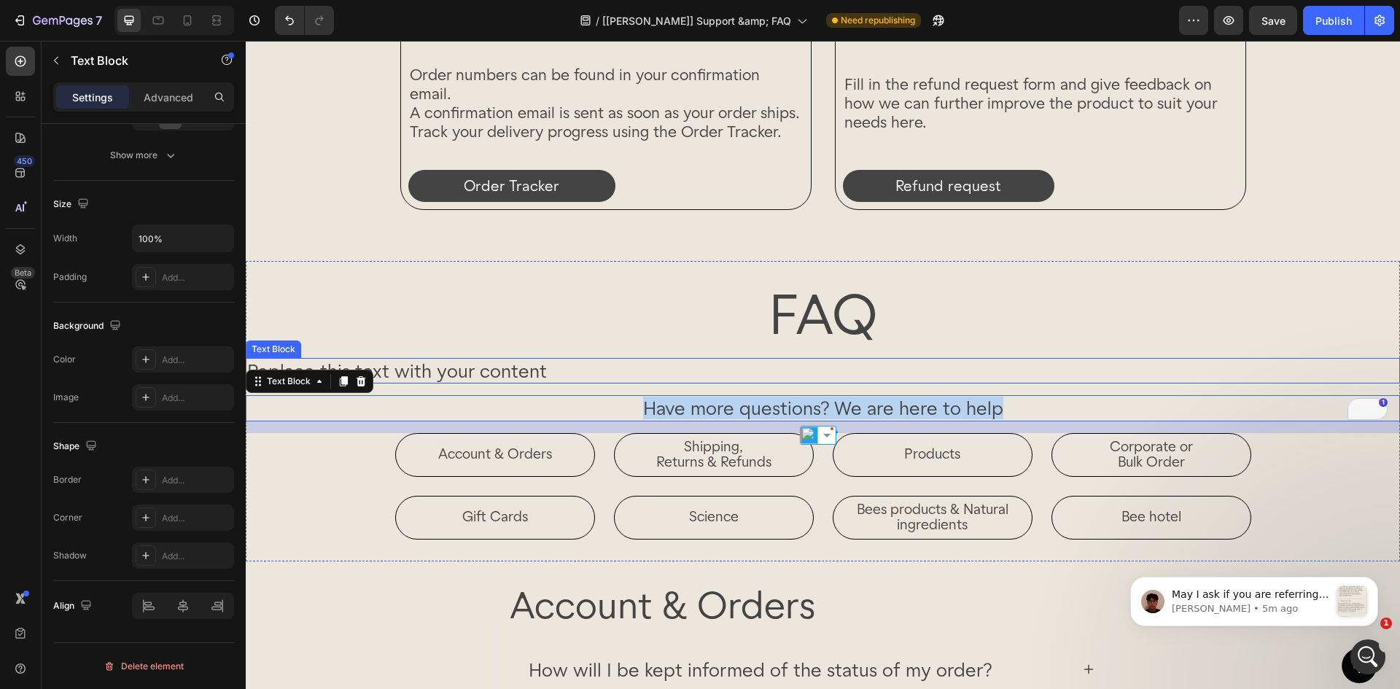
click at [438, 370] on div "Replace this text with your content" at bounding box center [823, 371] width 1154 height 26
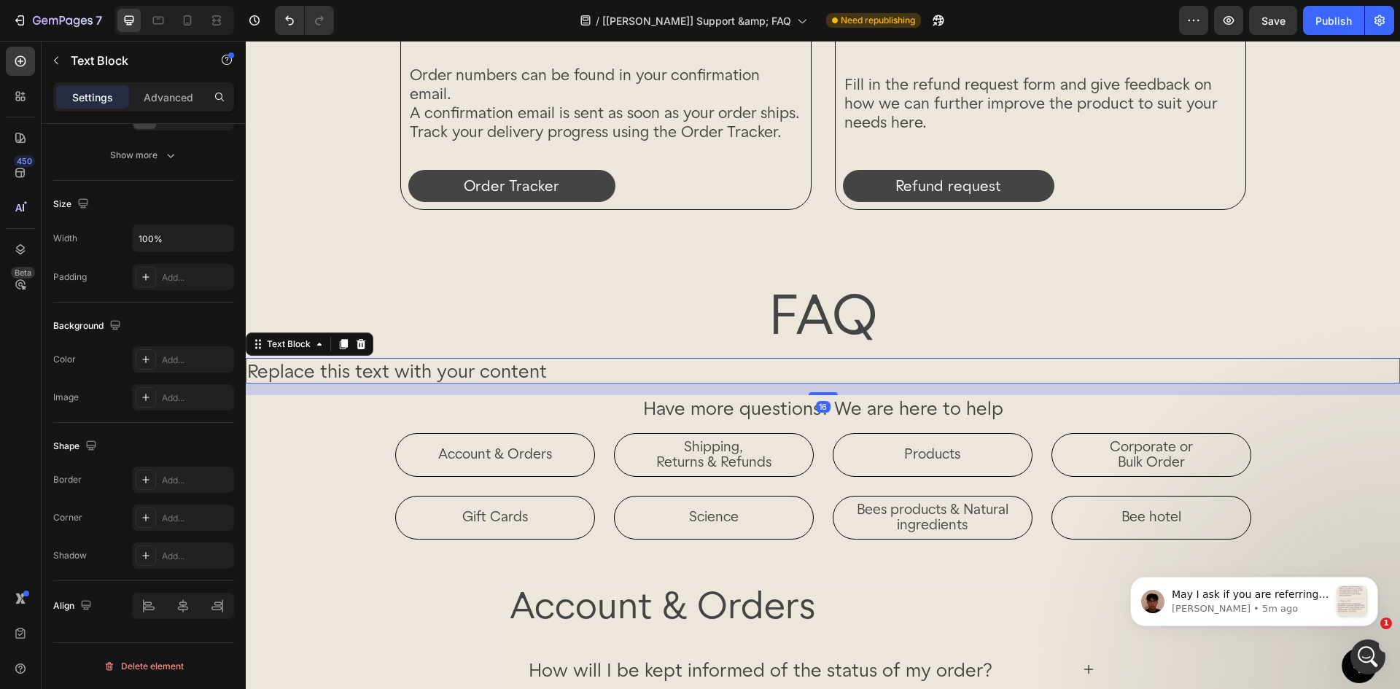
click at [438, 370] on div "Replace this text with your content" at bounding box center [823, 371] width 1154 height 26
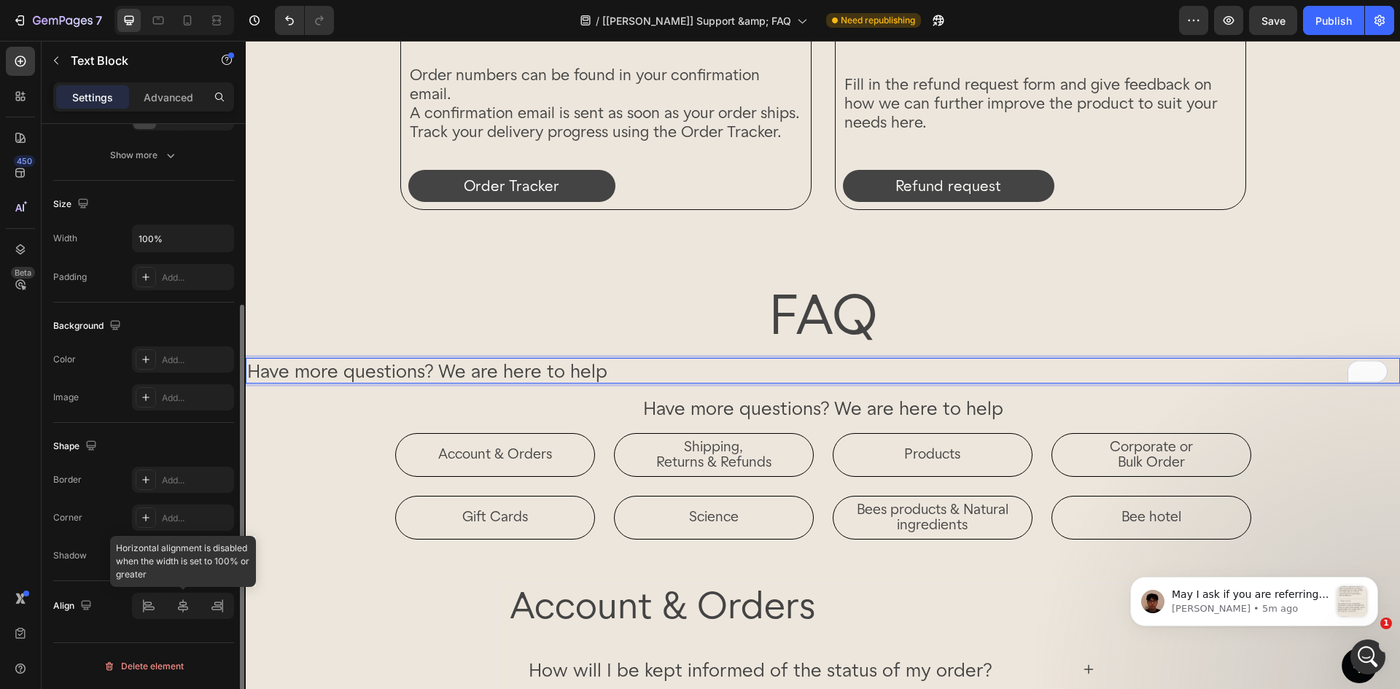
click at [190, 613] on div at bounding box center [183, 606] width 102 height 26
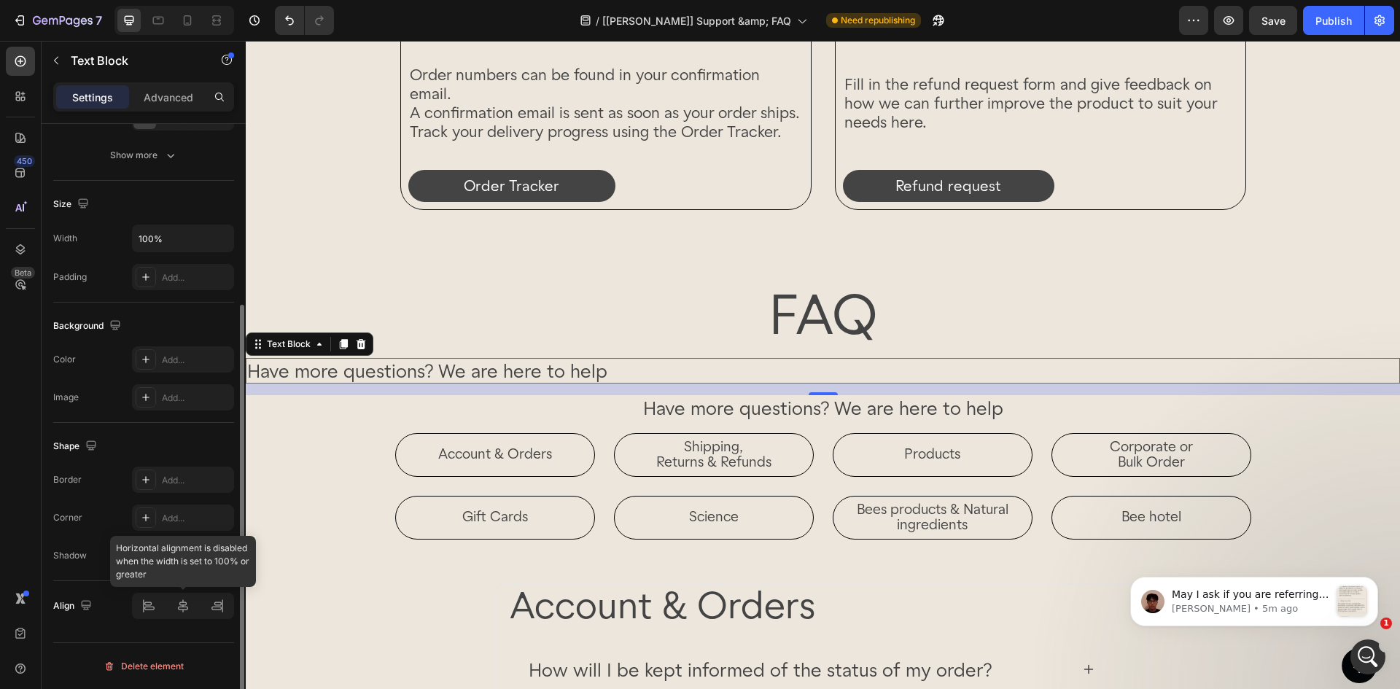
click at [189, 605] on div at bounding box center [183, 606] width 102 height 26
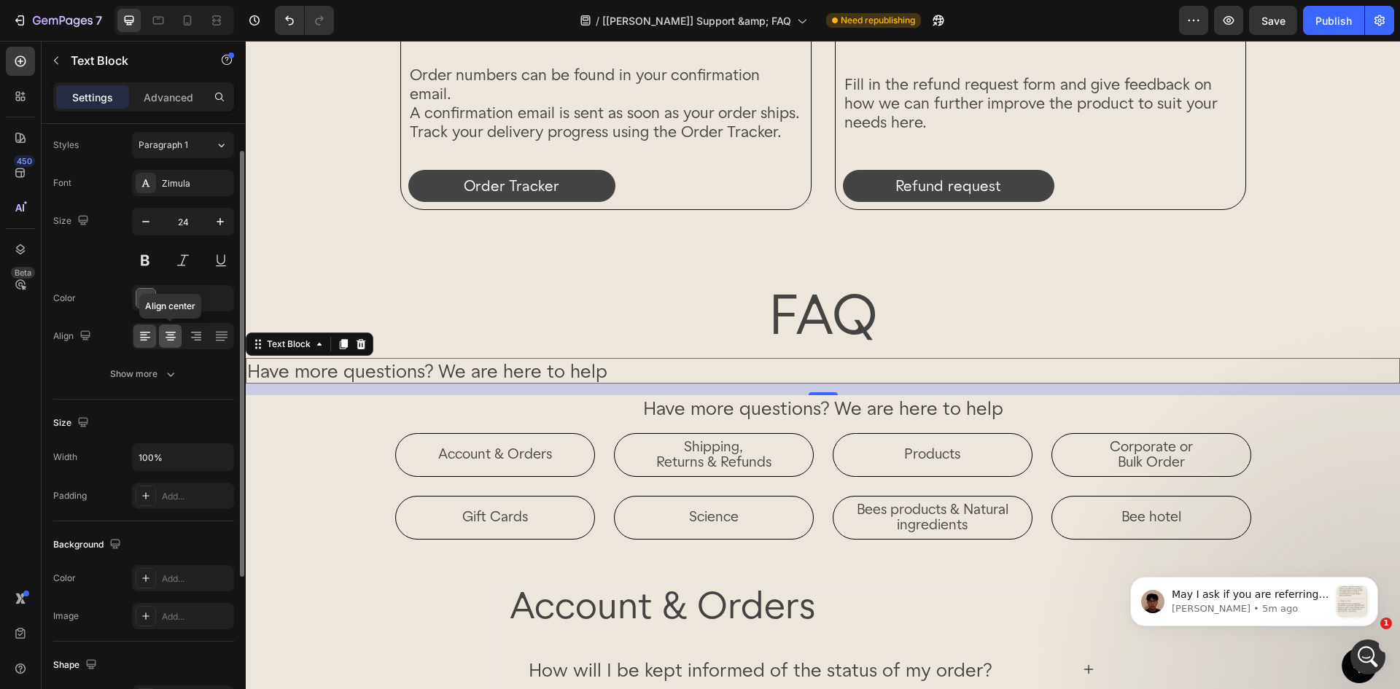
click at [168, 337] on icon at bounding box center [171, 337] width 10 height 1
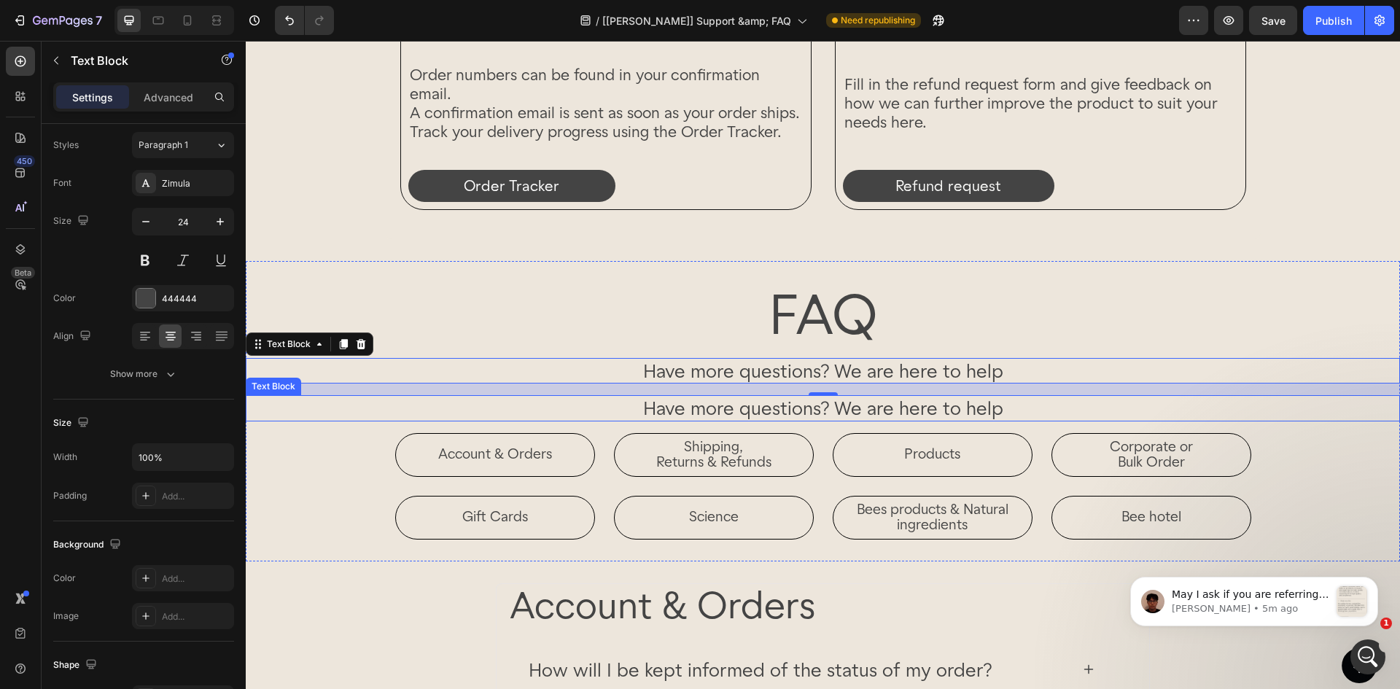
click at [584, 409] on p "Have more questions? We are here to help" at bounding box center [822, 408] width 1151 height 23
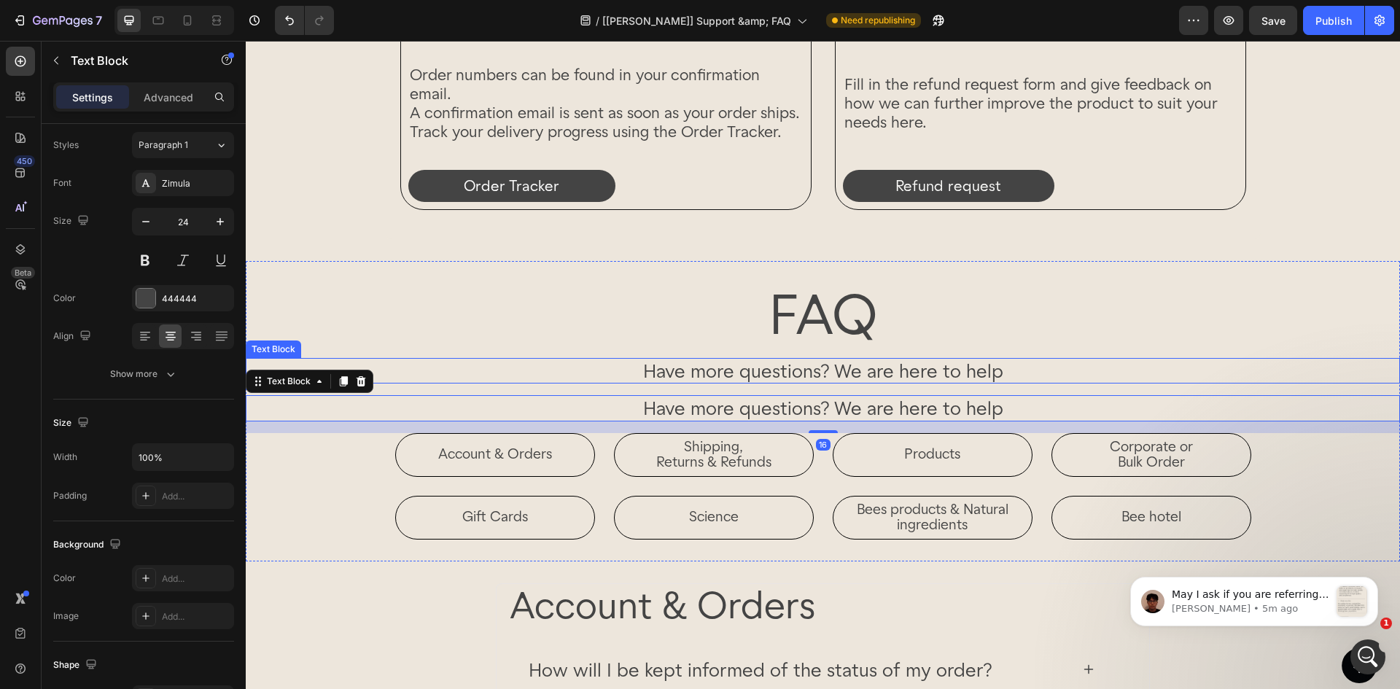
click at [451, 368] on p "Have more questions? We are here to help" at bounding box center [822, 371] width 1151 height 23
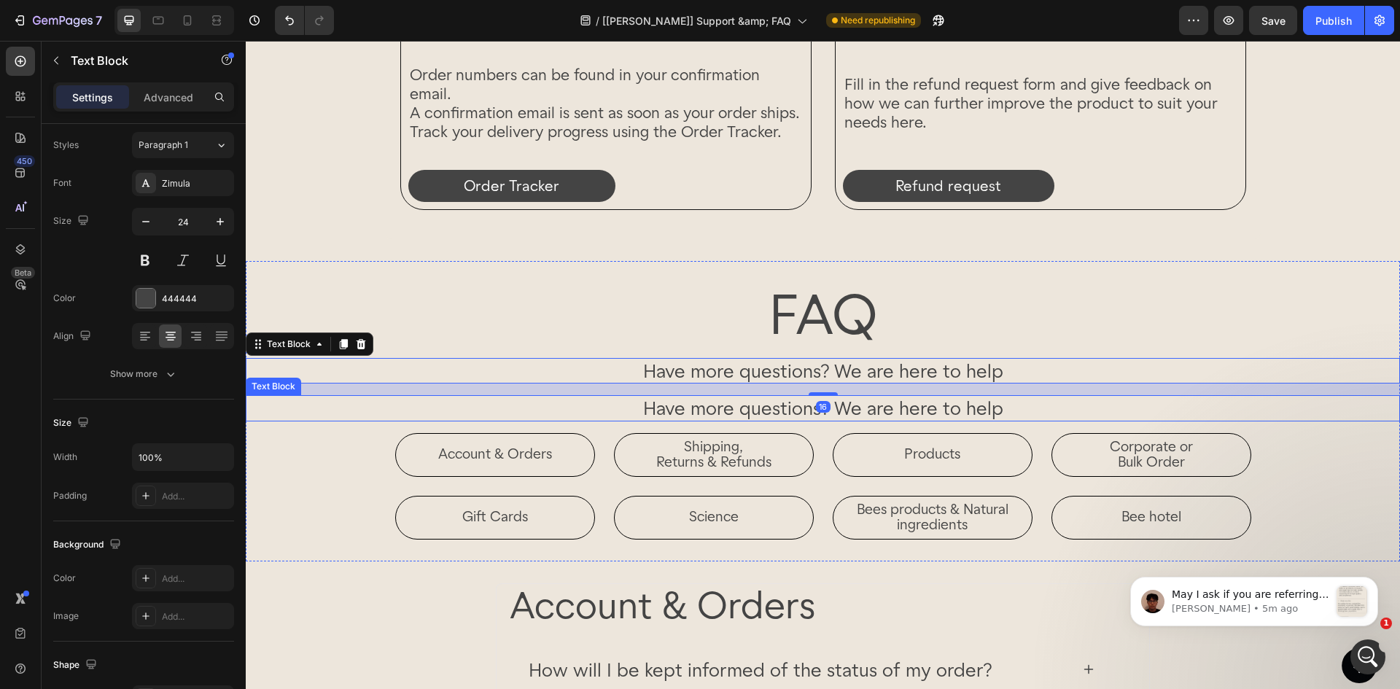
click at [539, 417] on p "Have more questions? We are here to help" at bounding box center [822, 408] width 1151 height 23
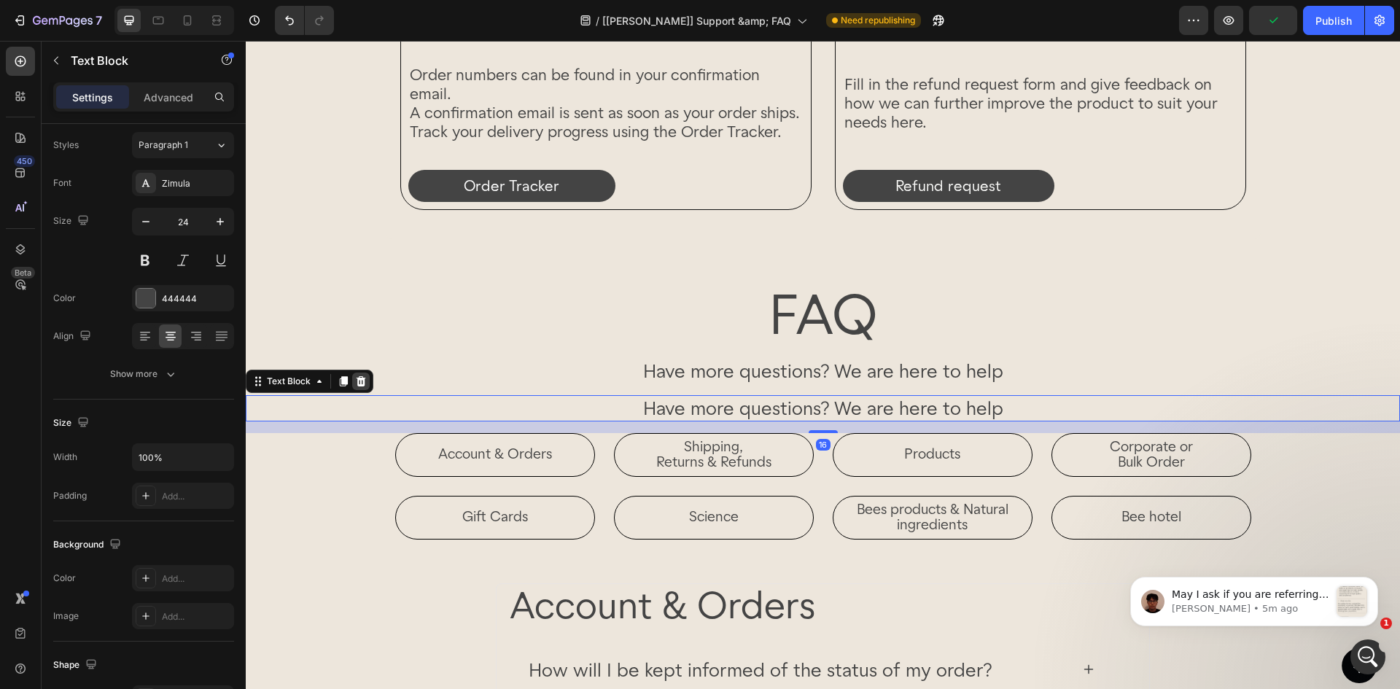
click at [362, 382] on icon at bounding box center [361, 382] width 12 height 12
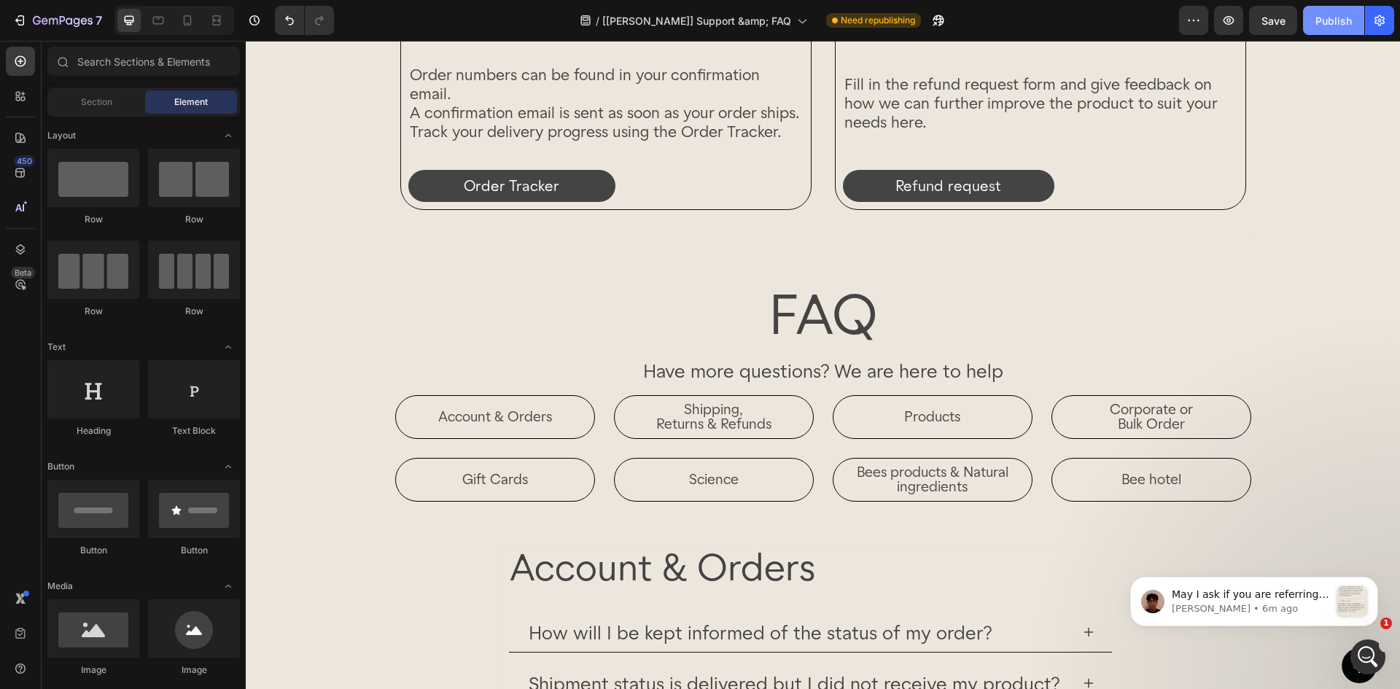
click at [1339, 20] on div "Publish" at bounding box center [1334, 20] width 36 height 15
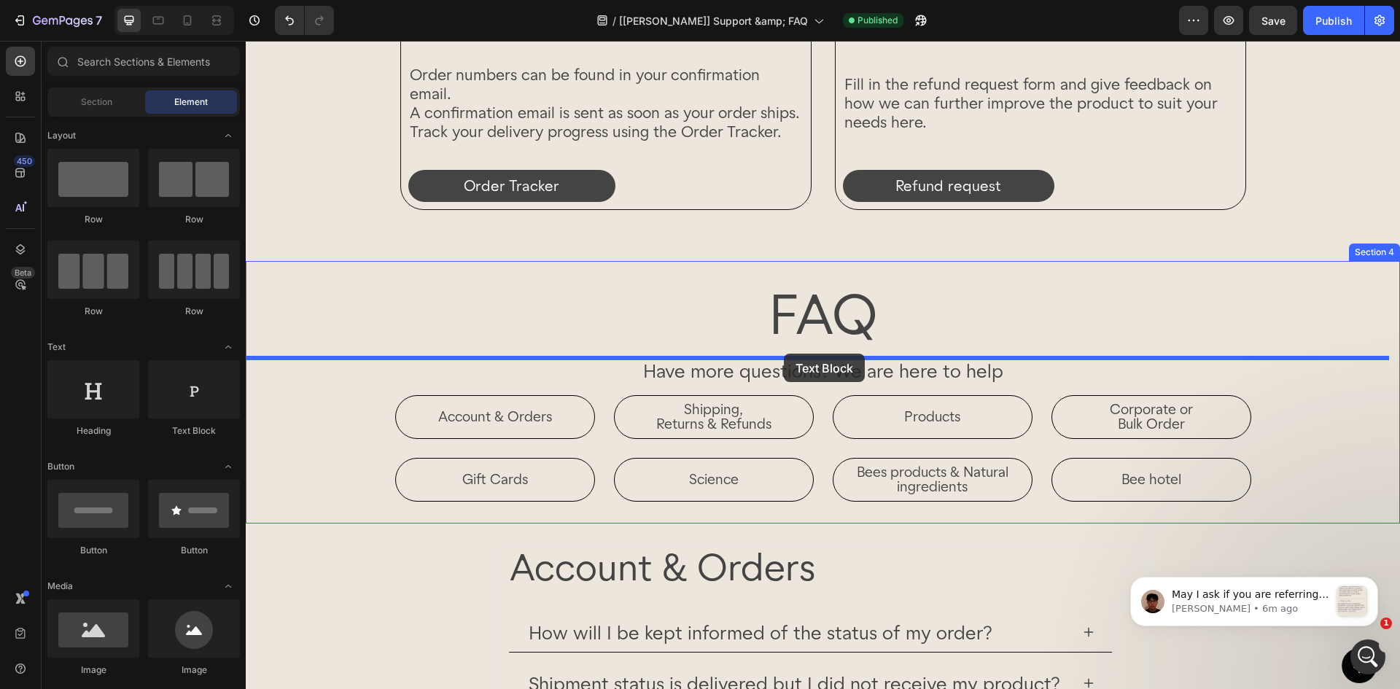
drag, startPoint x: 473, startPoint y: 444, endPoint x: 784, endPoint y: 354, distance: 323.5
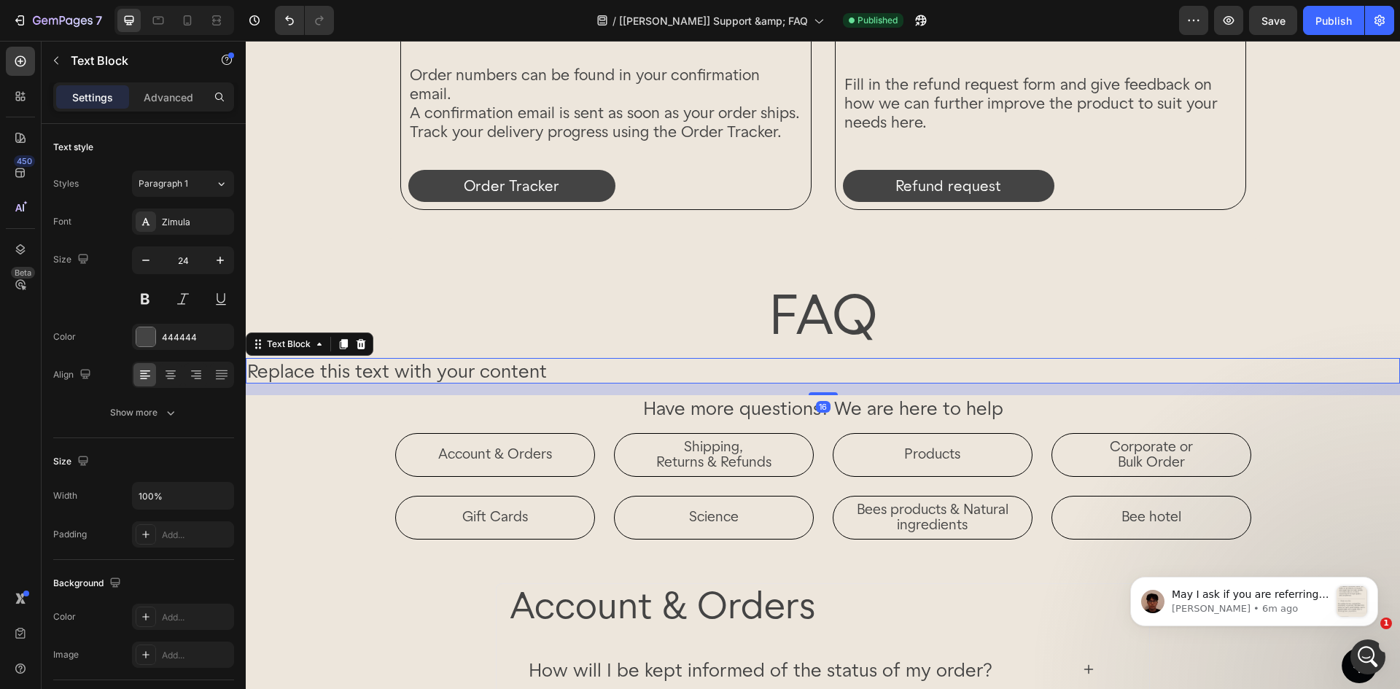
click at [621, 364] on div "Replace this text with your content" at bounding box center [823, 371] width 1154 height 26
click at [170, 377] on icon at bounding box center [170, 375] width 15 height 15
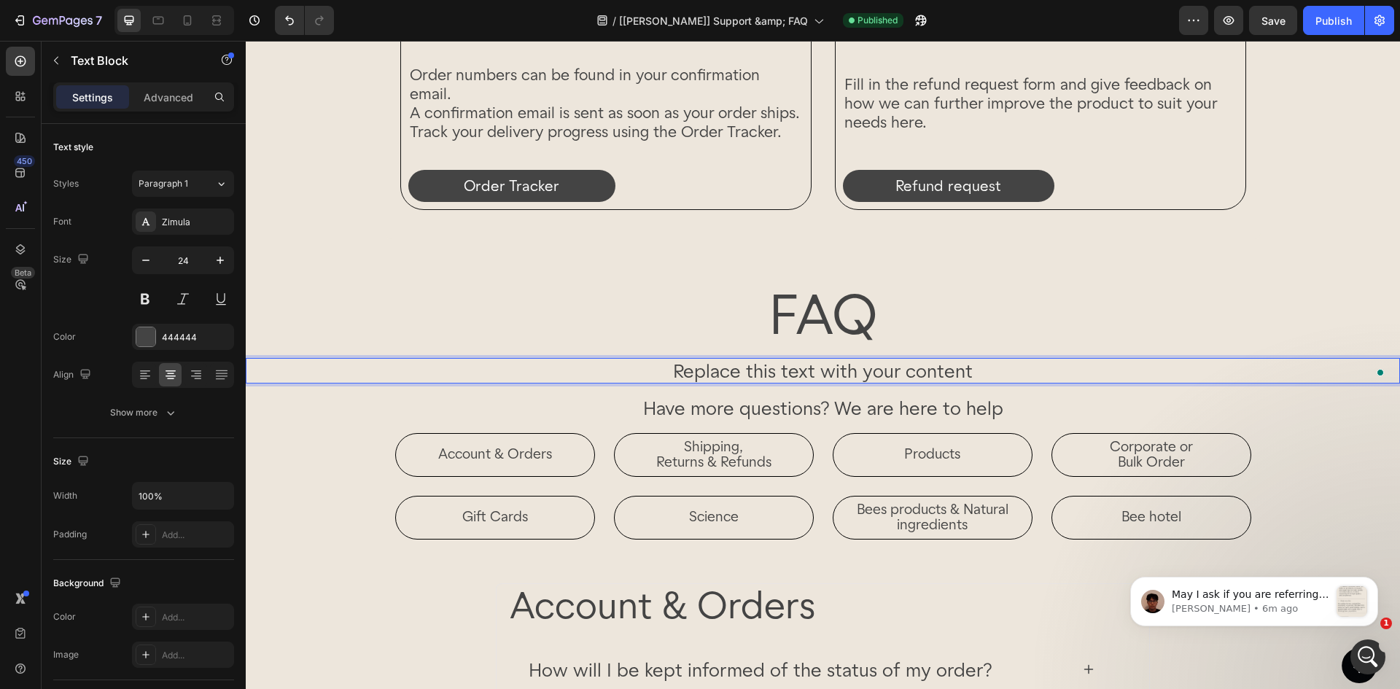
click at [683, 370] on p "Replace this text with your content" at bounding box center [822, 371] width 1151 height 23
click at [1090, 376] on p "Replace this text with your content" at bounding box center [822, 371] width 1151 height 23
